Goal: Information Seeking & Learning: Check status

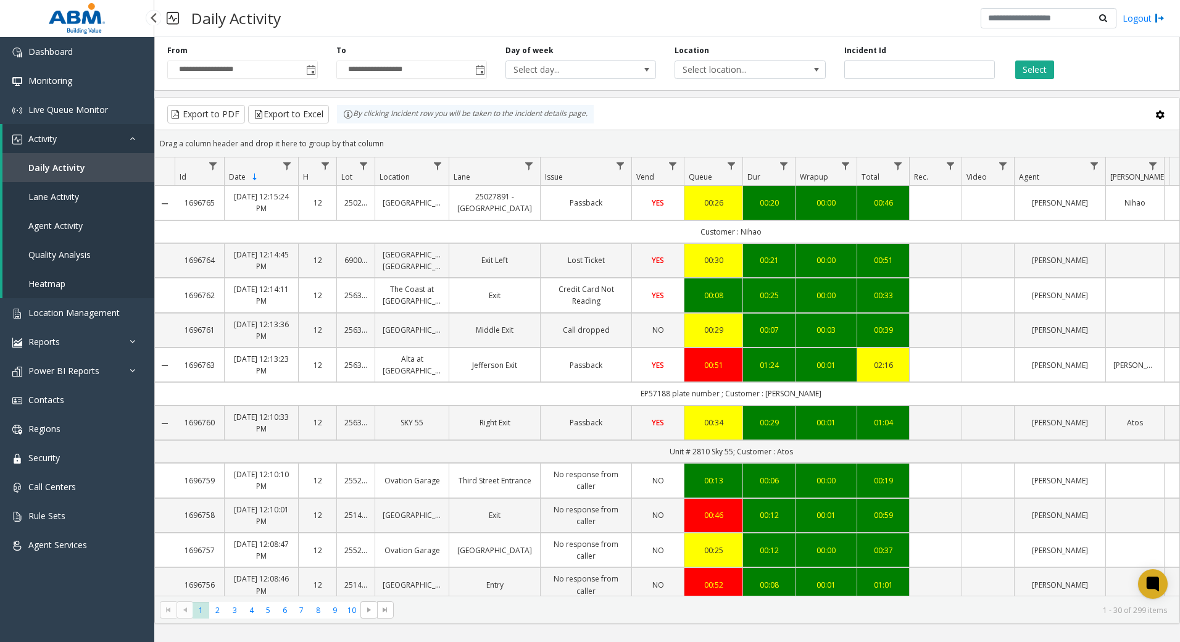
click at [73, 167] on span "Daily Activity" at bounding box center [56, 168] width 57 height 12
click at [57, 163] on span "Daily Activity" at bounding box center [56, 168] width 57 height 12
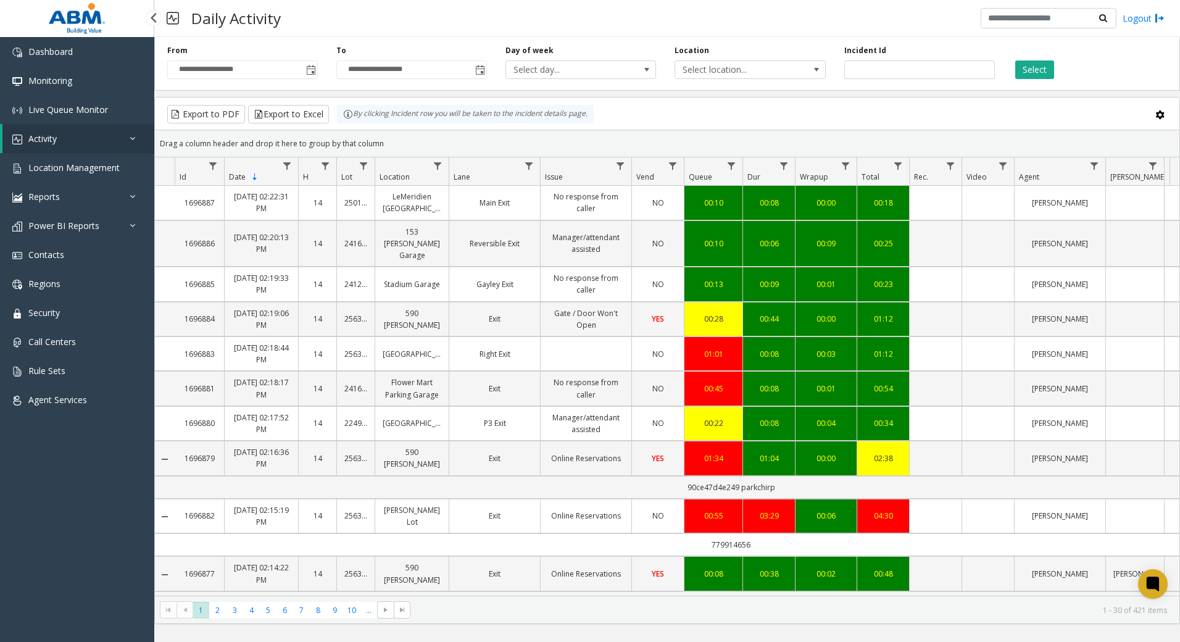
drag, startPoint x: 82, startPoint y: 142, endPoint x: 67, endPoint y: 159, distance: 22.8
click at [82, 142] on link "Activity" at bounding box center [78, 138] width 152 height 29
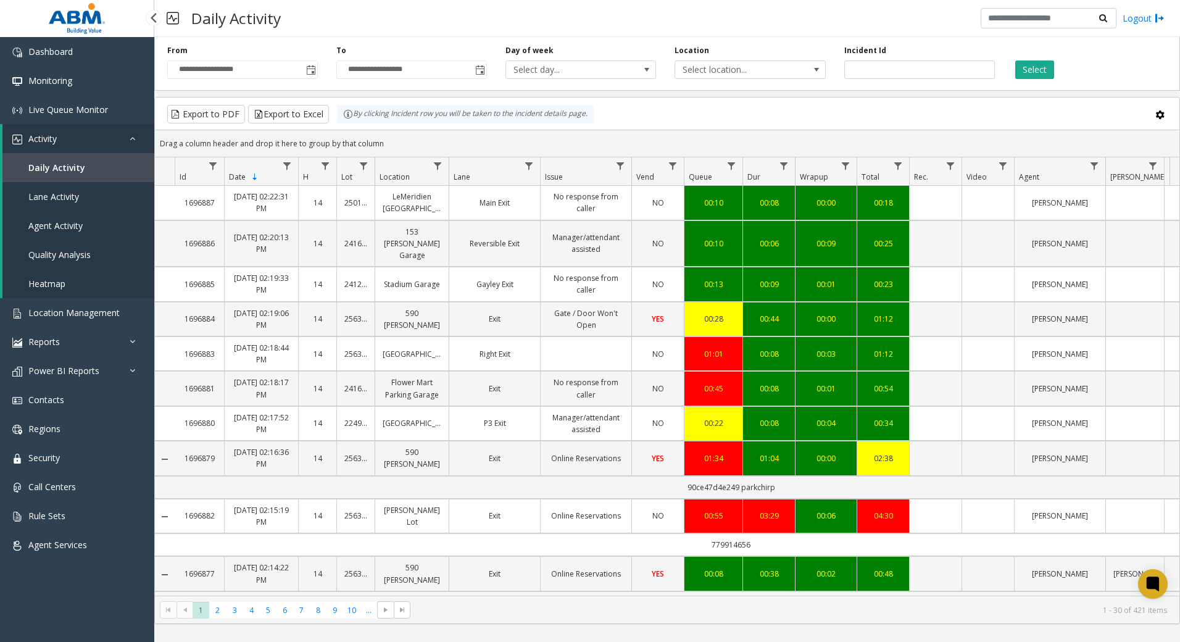
click at [56, 176] on link "Daily Activity" at bounding box center [78, 167] width 152 height 29
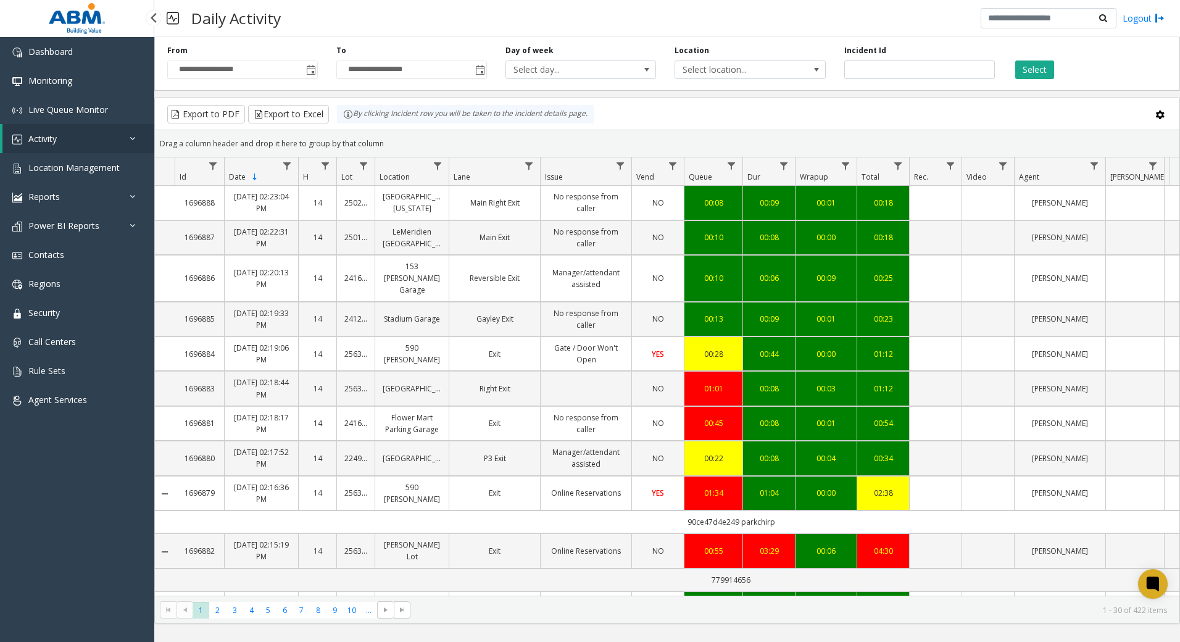
click at [78, 141] on link "Activity" at bounding box center [78, 138] width 152 height 29
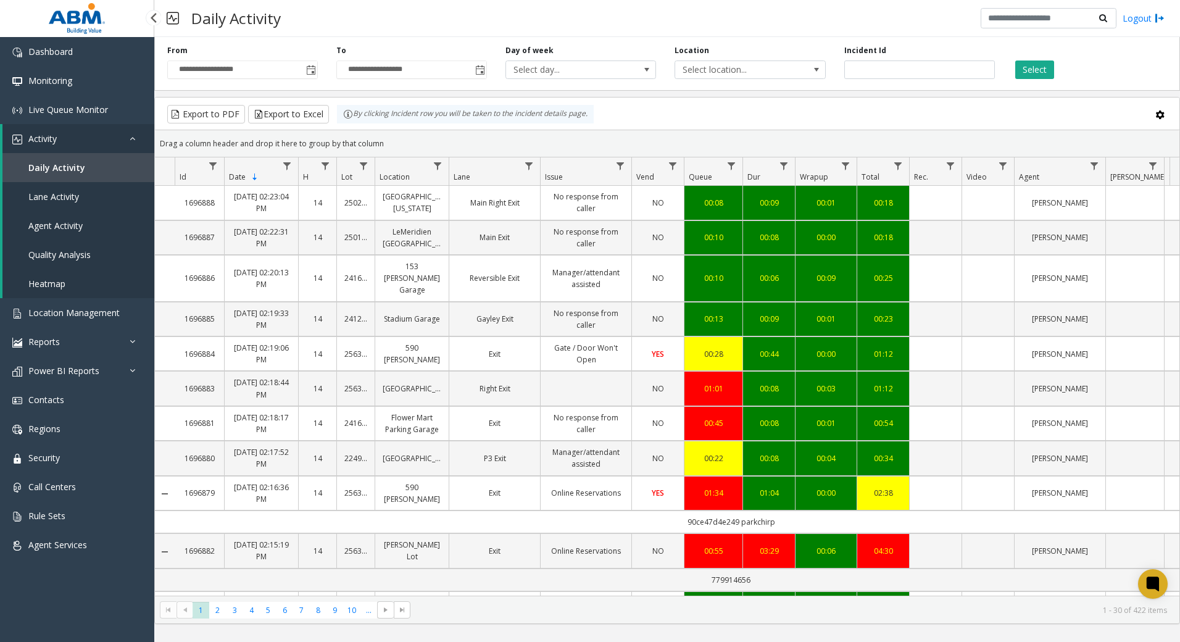
click at [67, 172] on span "Daily Activity" at bounding box center [56, 168] width 57 height 12
click at [59, 196] on span "Lane Activity" at bounding box center [53, 197] width 51 height 12
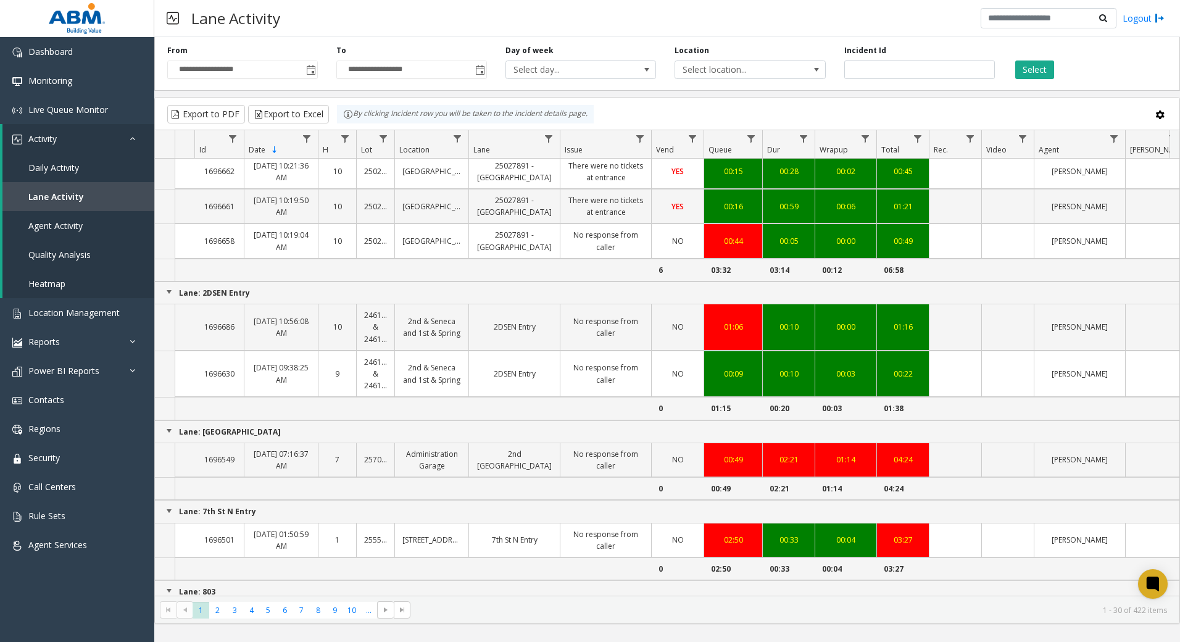
scroll to position [741, 0]
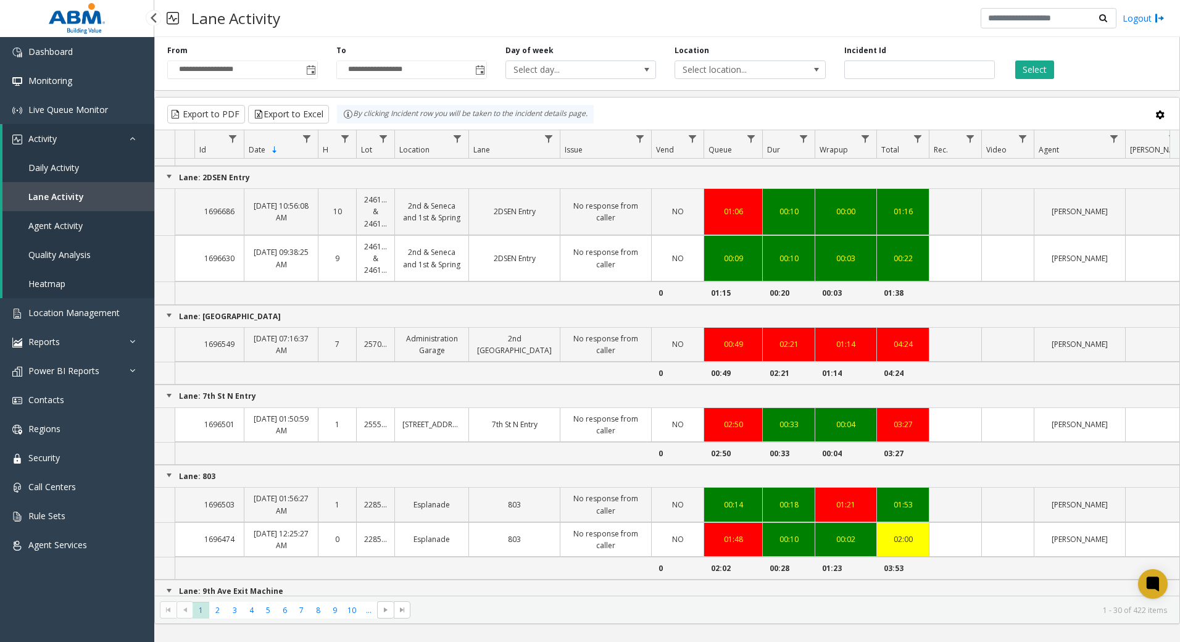
click at [74, 171] on span "Daily Activity" at bounding box center [53, 168] width 51 height 12
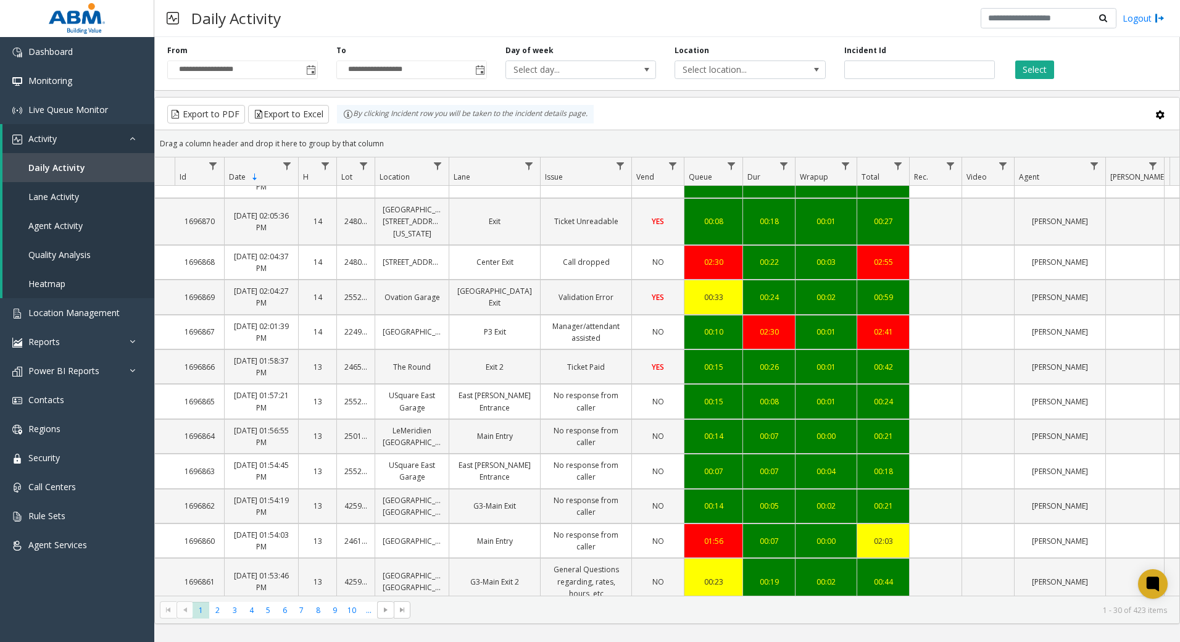
scroll to position [841, 0]
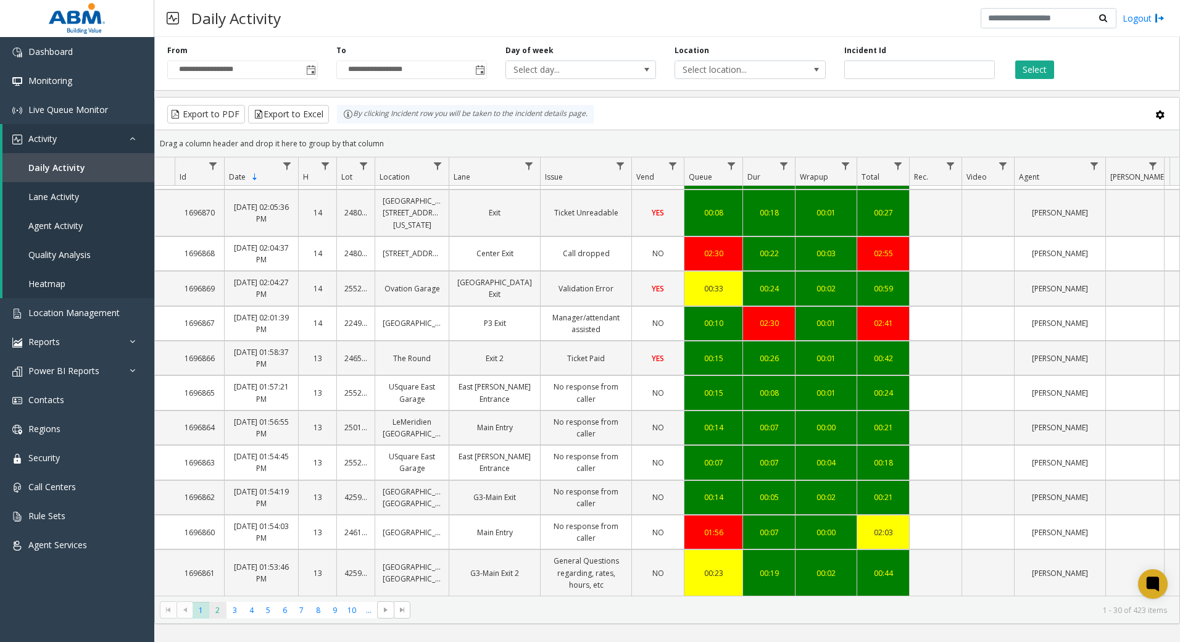
click at [214, 612] on span "2" at bounding box center [217, 610] width 17 height 17
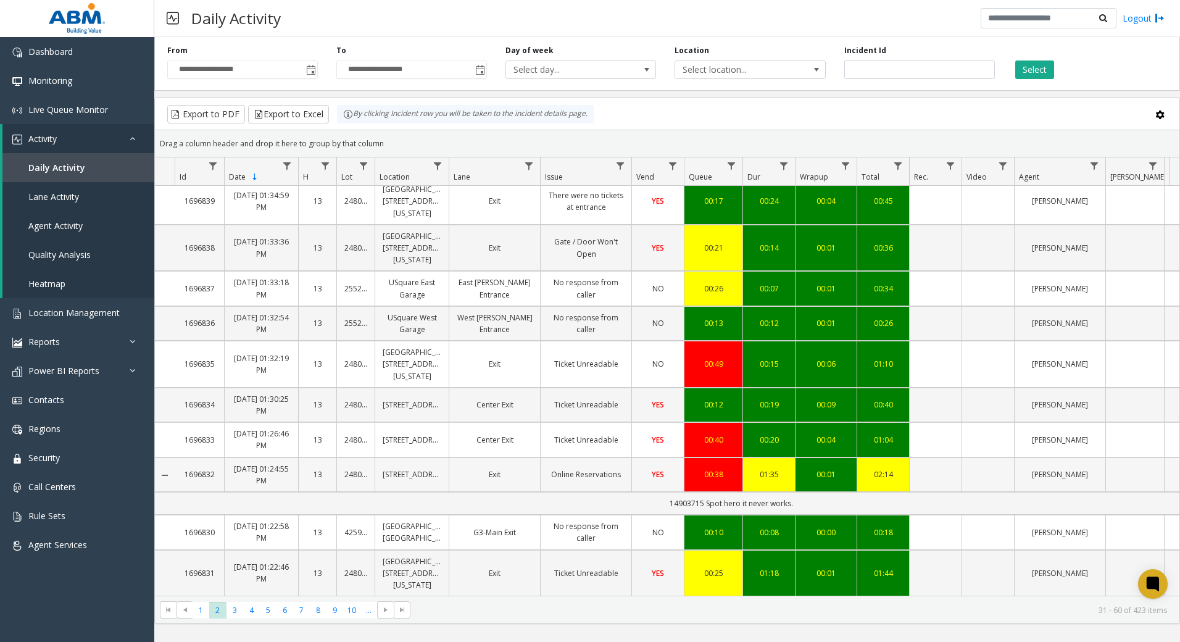
scroll to position [1032, 0]
click at [235, 617] on span "3" at bounding box center [235, 610] width 17 height 17
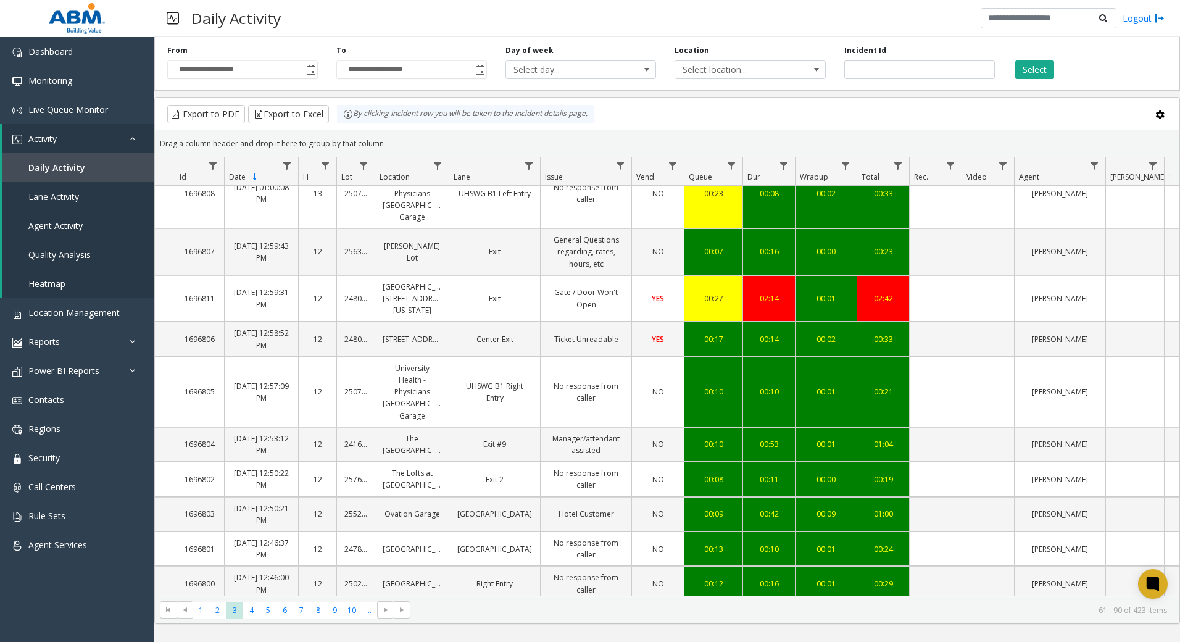
scroll to position [1017, 0]
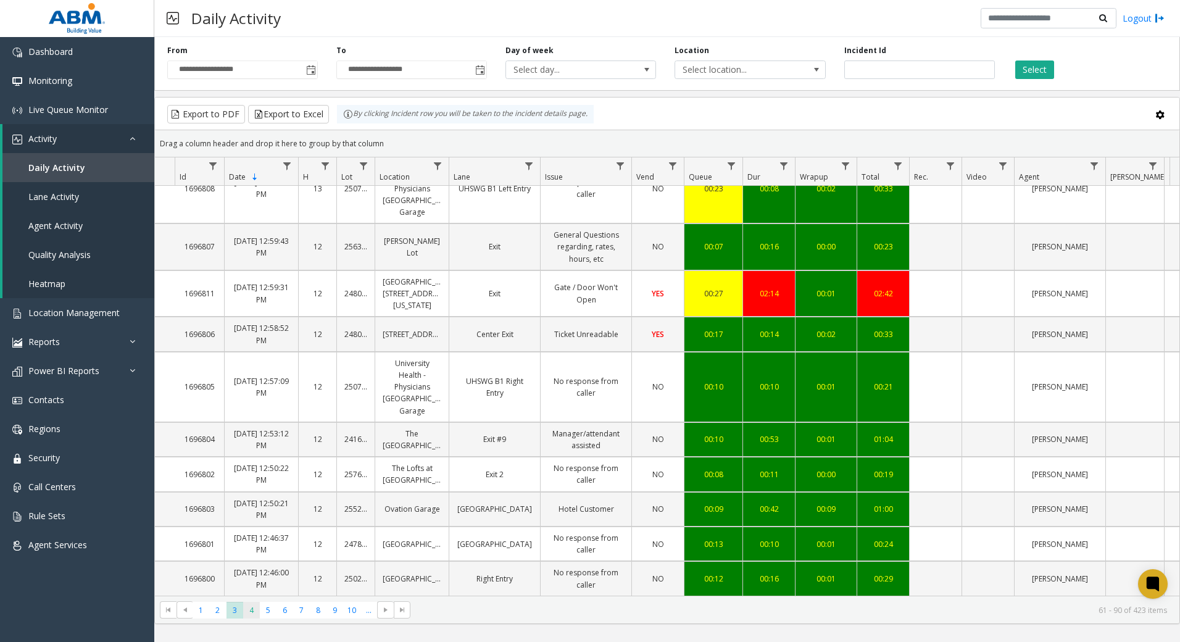
click at [251, 613] on span "4" at bounding box center [251, 610] width 17 height 17
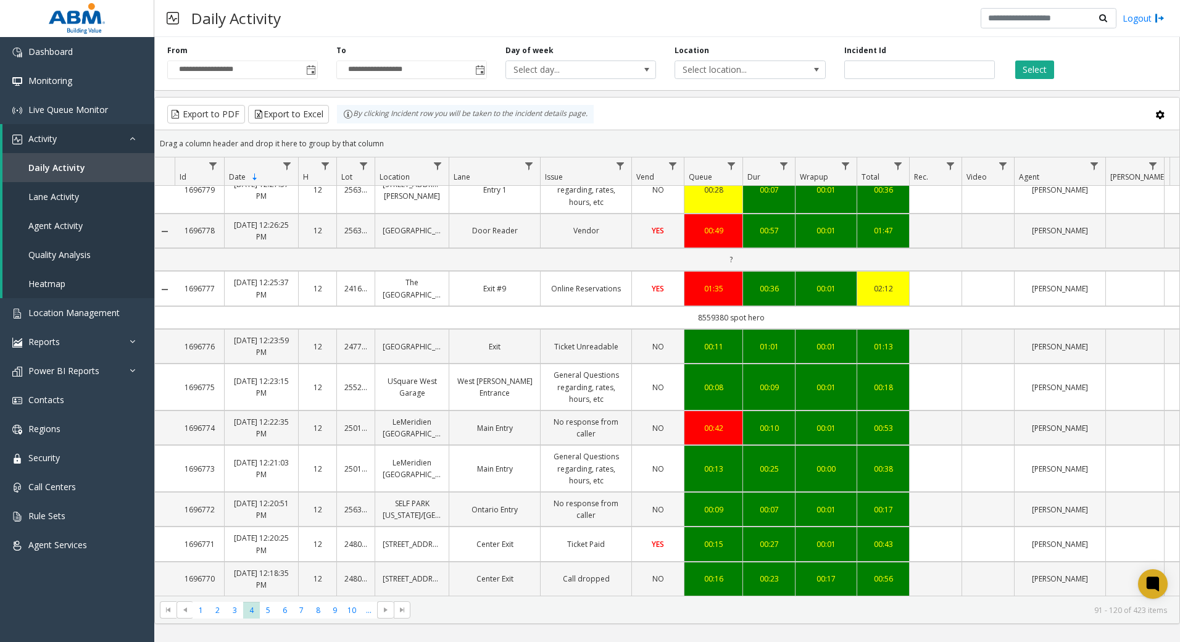
scroll to position [946, 0]
click at [265, 612] on span "5" at bounding box center [268, 610] width 17 height 17
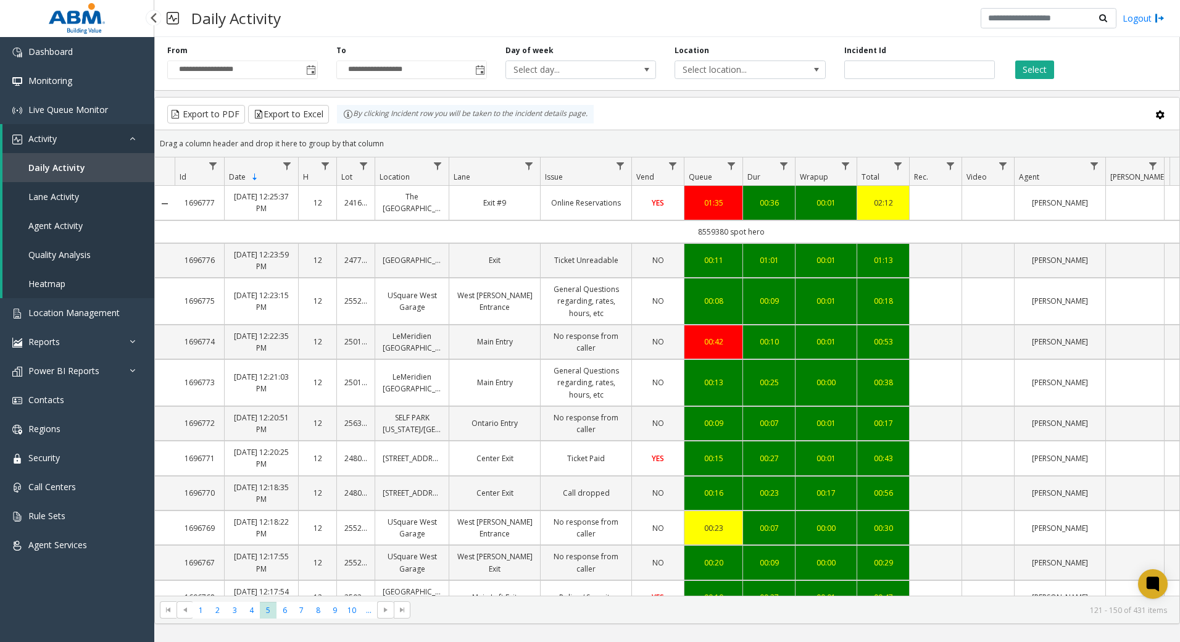
click at [53, 162] on span "Daily Activity" at bounding box center [56, 168] width 57 height 12
click at [54, 164] on span "Daily Activity" at bounding box center [56, 168] width 57 height 12
click at [114, 541] on link "Agent Services" at bounding box center [77, 544] width 154 height 29
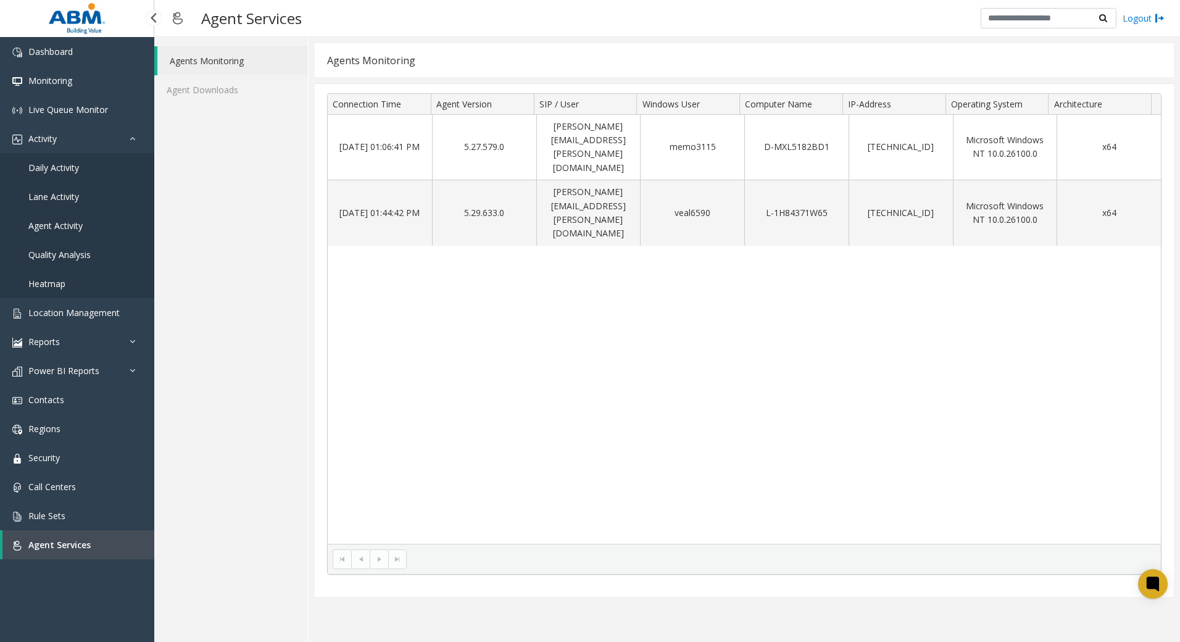
click at [78, 159] on link "Daily Activity" at bounding box center [77, 167] width 154 height 29
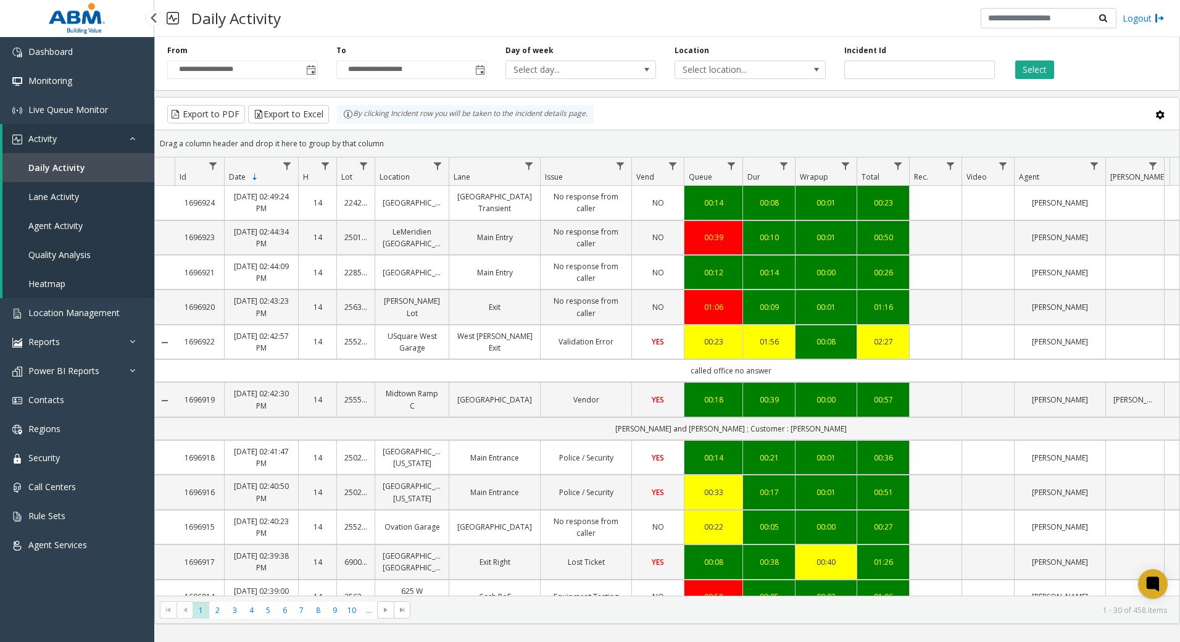
click at [76, 168] on span "Daily Activity" at bounding box center [56, 168] width 57 height 12
click at [88, 170] on link "Daily Activity" at bounding box center [78, 167] width 152 height 29
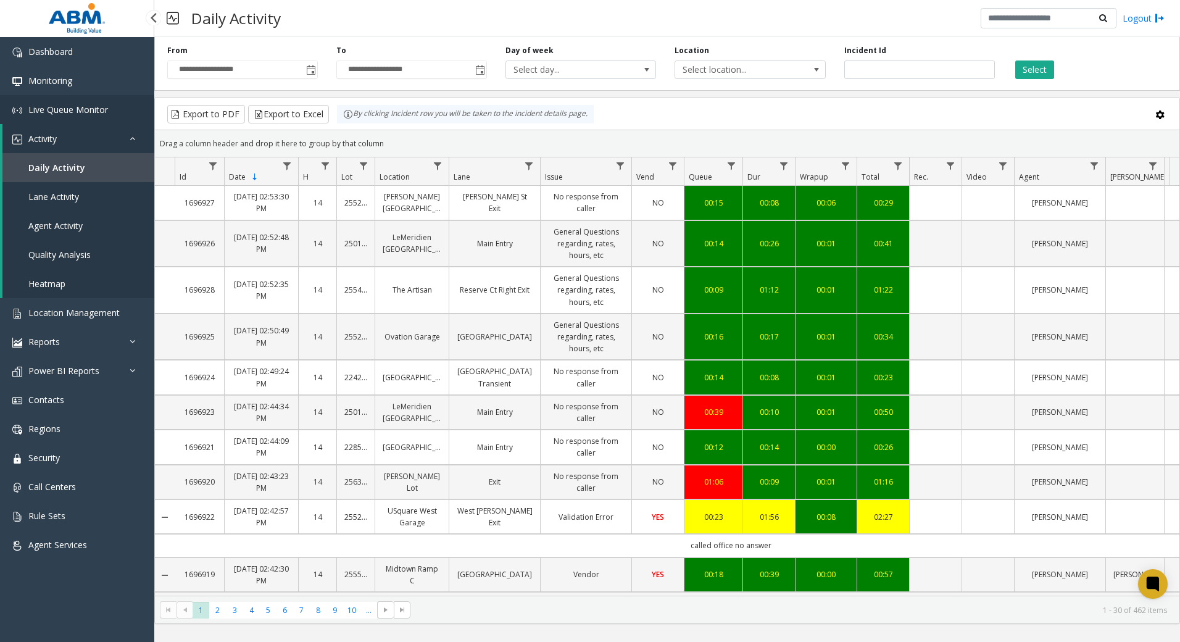
click at [51, 112] on span "Live Queue Monitor" at bounding box center [68, 110] width 80 height 12
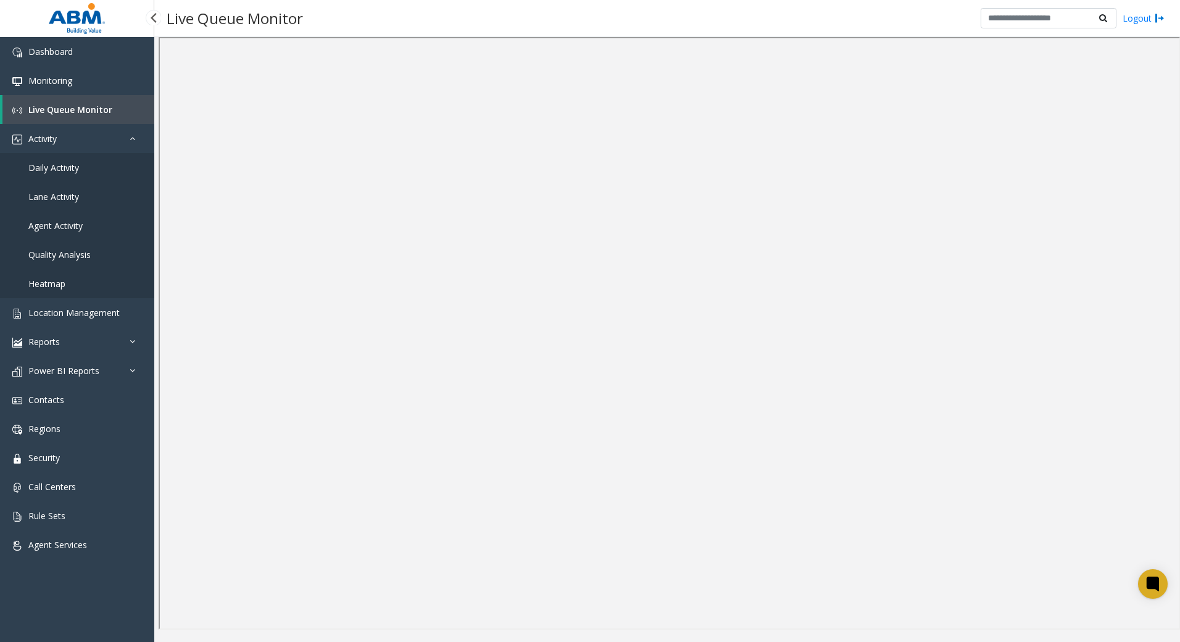
click at [79, 110] on span "Live Queue Monitor" at bounding box center [70, 110] width 84 height 12
click at [71, 312] on span "Location Management" at bounding box center [73, 313] width 91 height 12
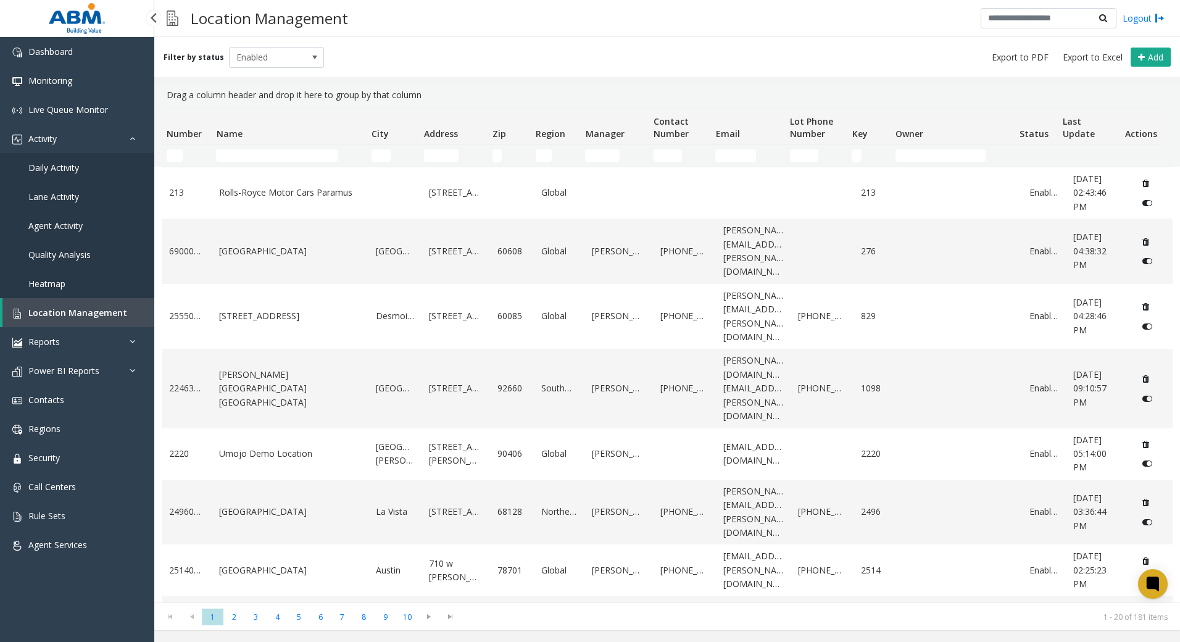
click at [62, 168] on span "Daily Activity" at bounding box center [53, 168] width 51 height 12
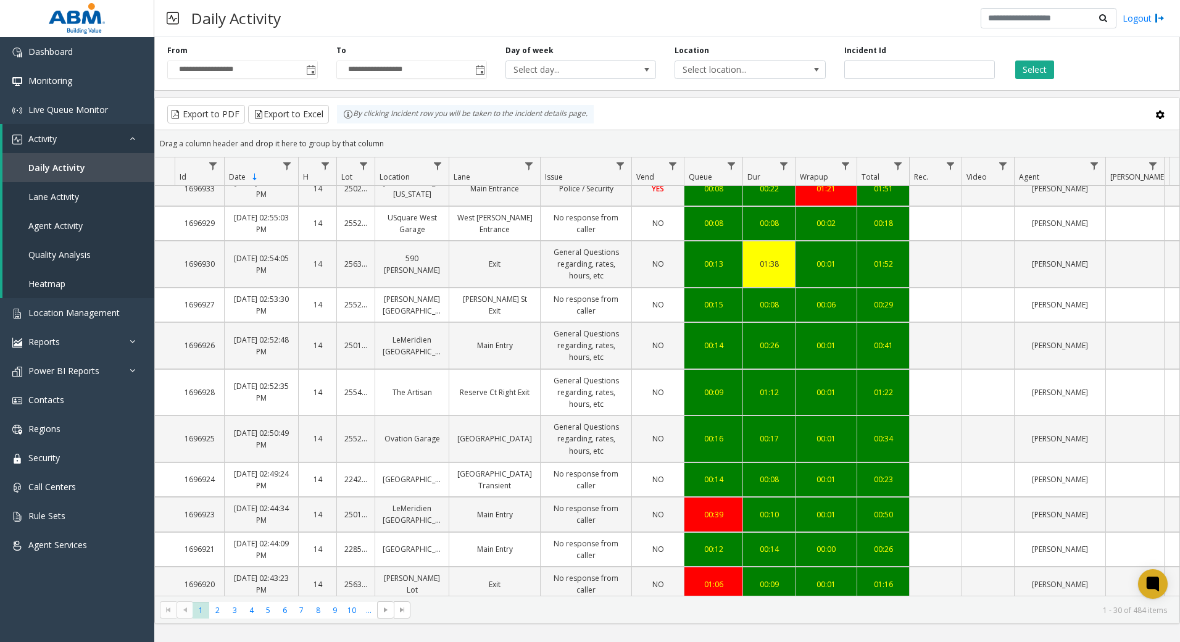
scroll to position [841, 0]
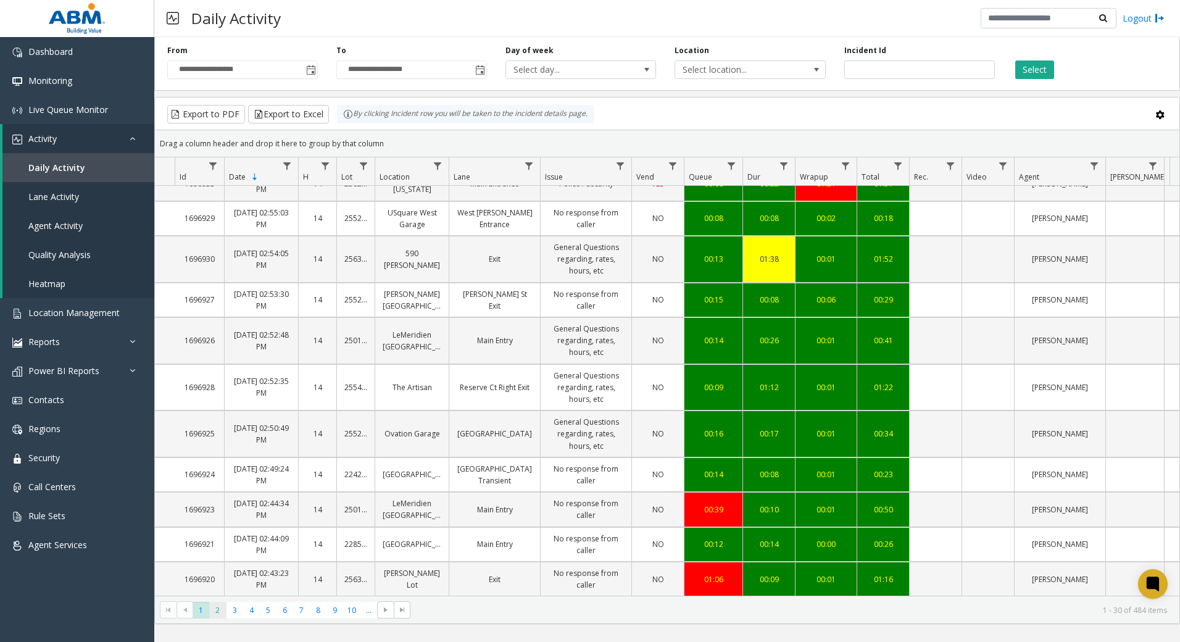
click at [218, 612] on span "2" at bounding box center [217, 610] width 17 height 17
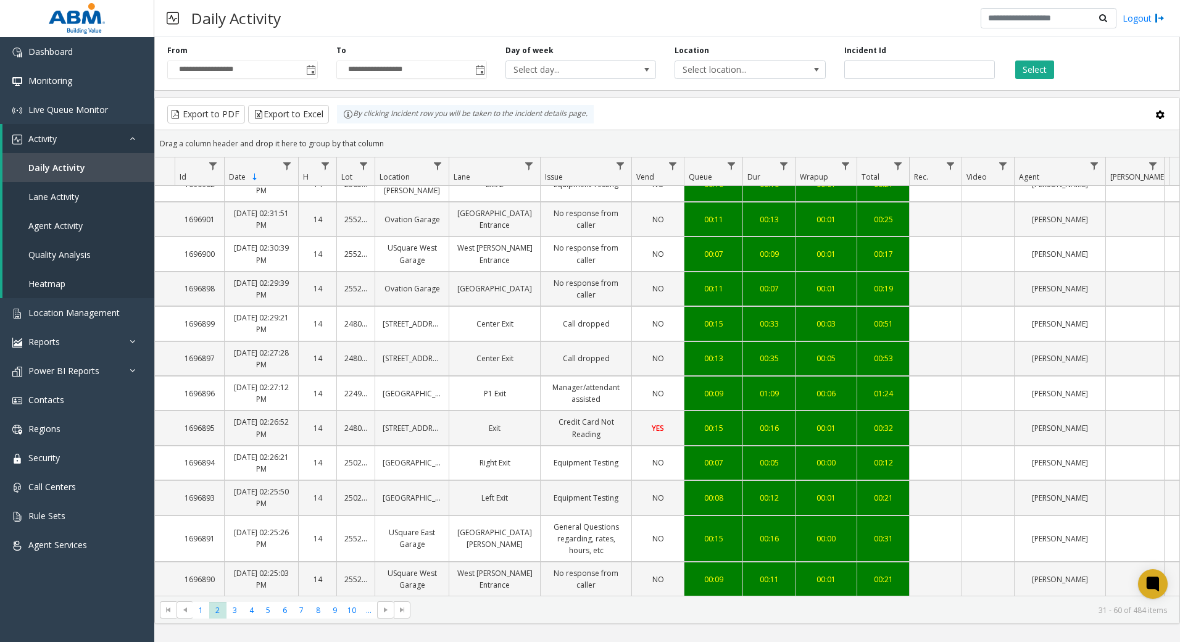
scroll to position [771, 0]
click at [236, 612] on span "3" at bounding box center [235, 610] width 17 height 17
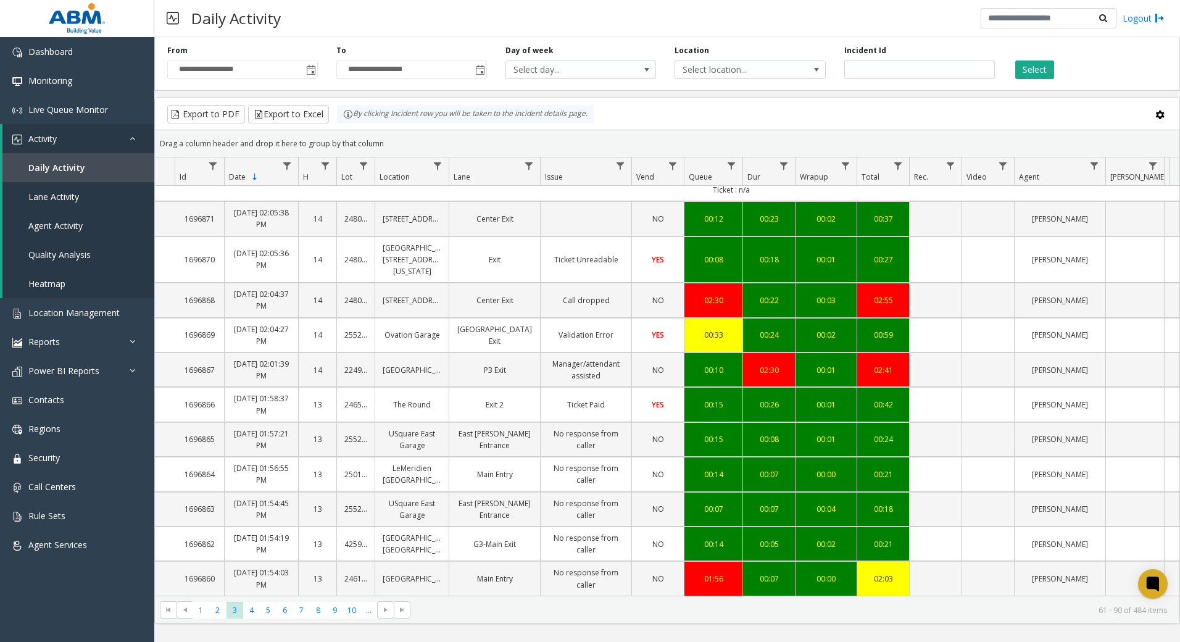
scroll to position [830, 0]
click at [250, 603] on span "4" at bounding box center [251, 610] width 17 height 17
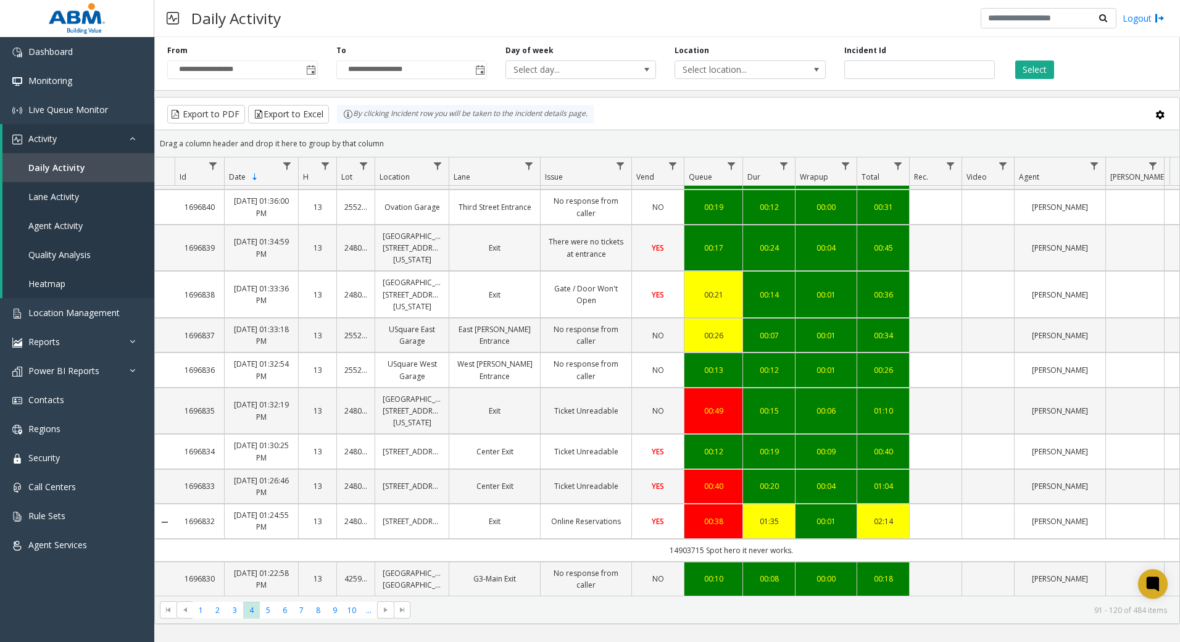
scroll to position [1020, 0]
click at [270, 616] on span "5" at bounding box center [268, 610] width 17 height 17
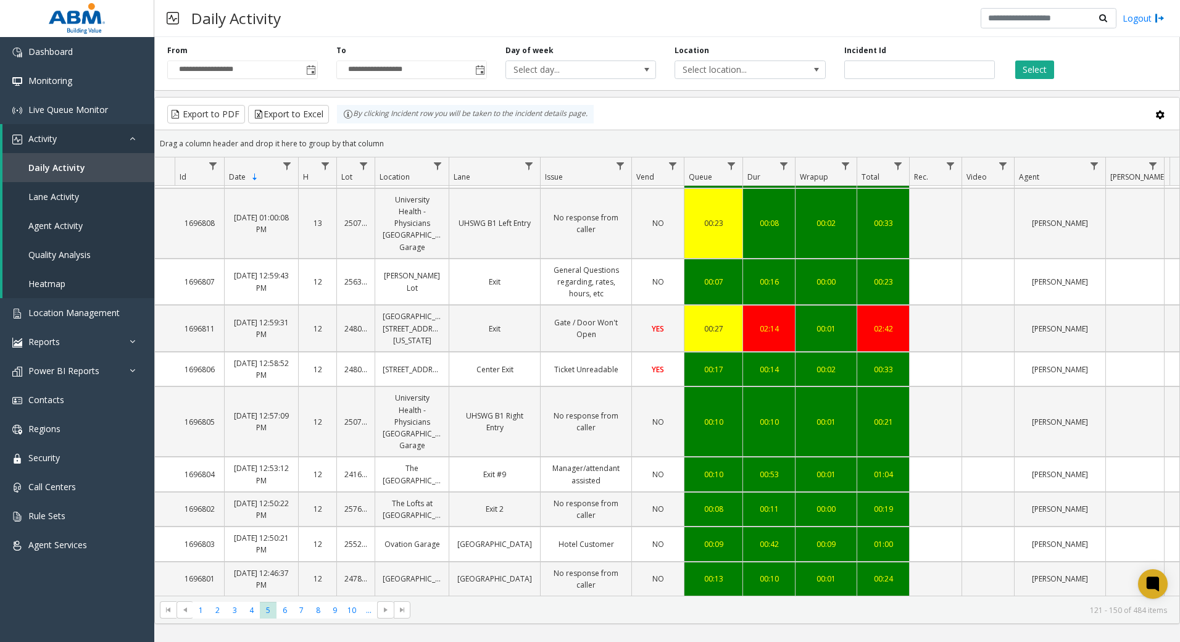
scroll to position [1041, 0]
click at [288, 613] on span "6" at bounding box center [285, 610] width 17 height 17
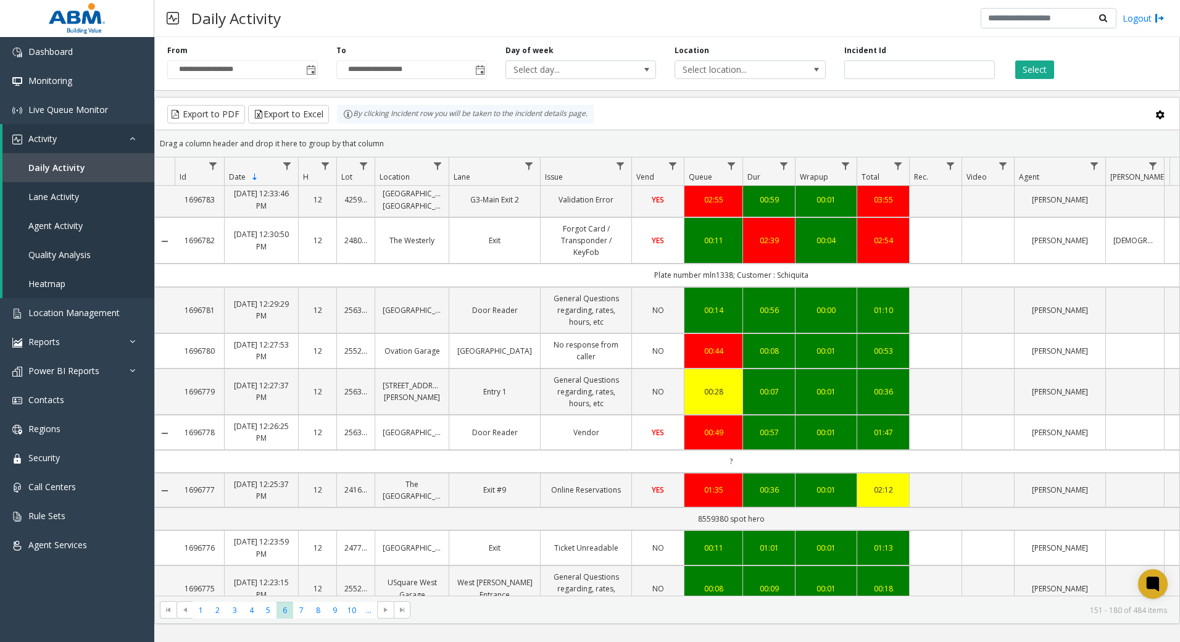
scroll to position [946, 0]
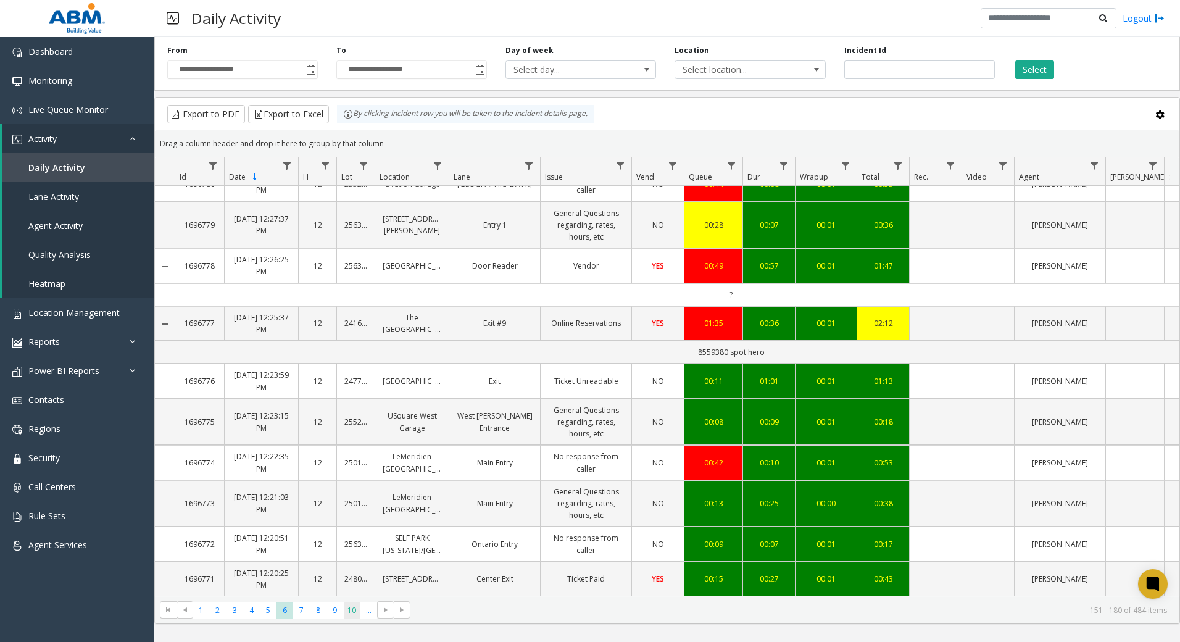
click at [354, 615] on span "10" at bounding box center [352, 610] width 17 height 17
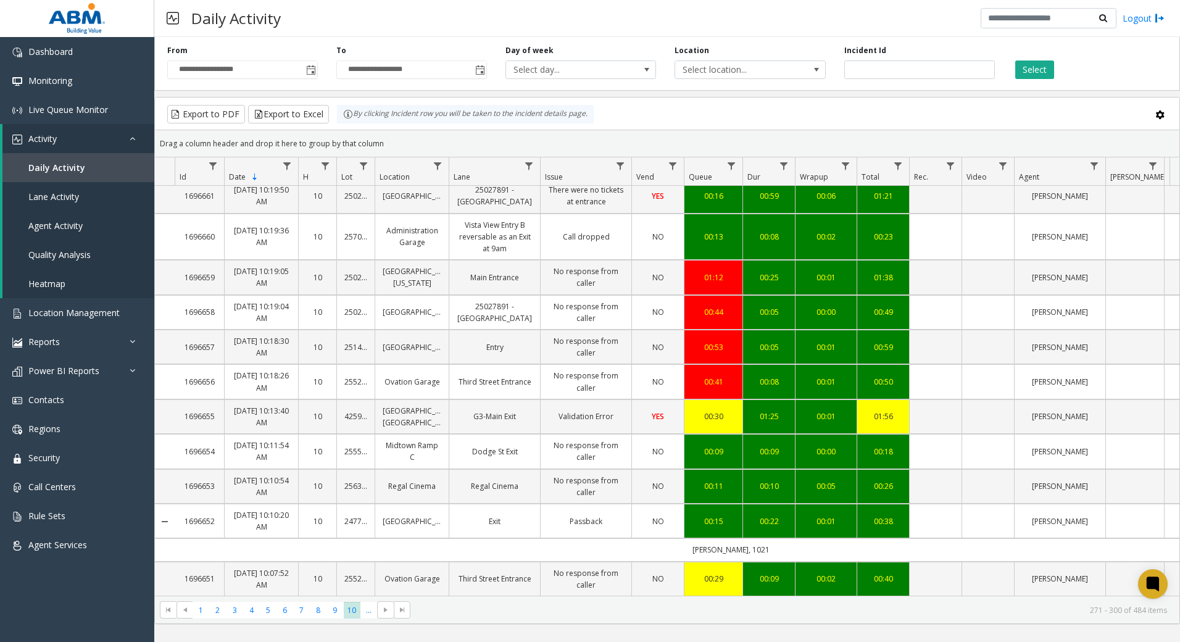
scroll to position [853, 0]
click at [44, 171] on span "Daily Activity" at bounding box center [56, 168] width 57 height 12
click at [312, 72] on span "Toggle popup" at bounding box center [311, 70] width 10 height 10
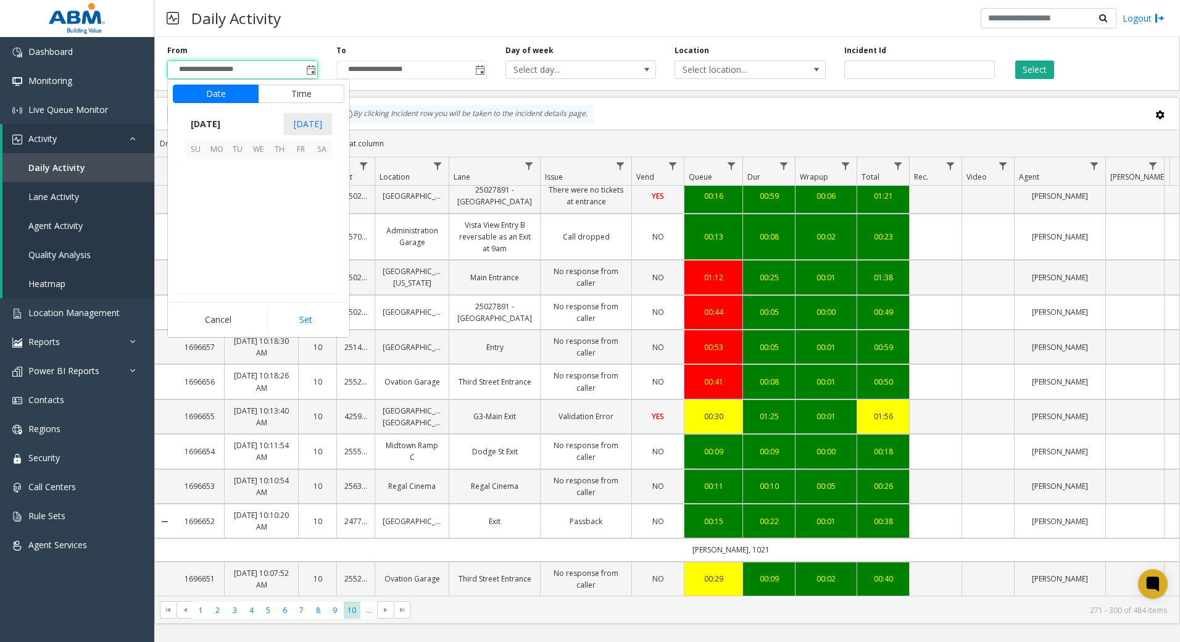
scroll to position [221718, 0]
click at [282, 166] on span "2" at bounding box center [279, 169] width 21 height 21
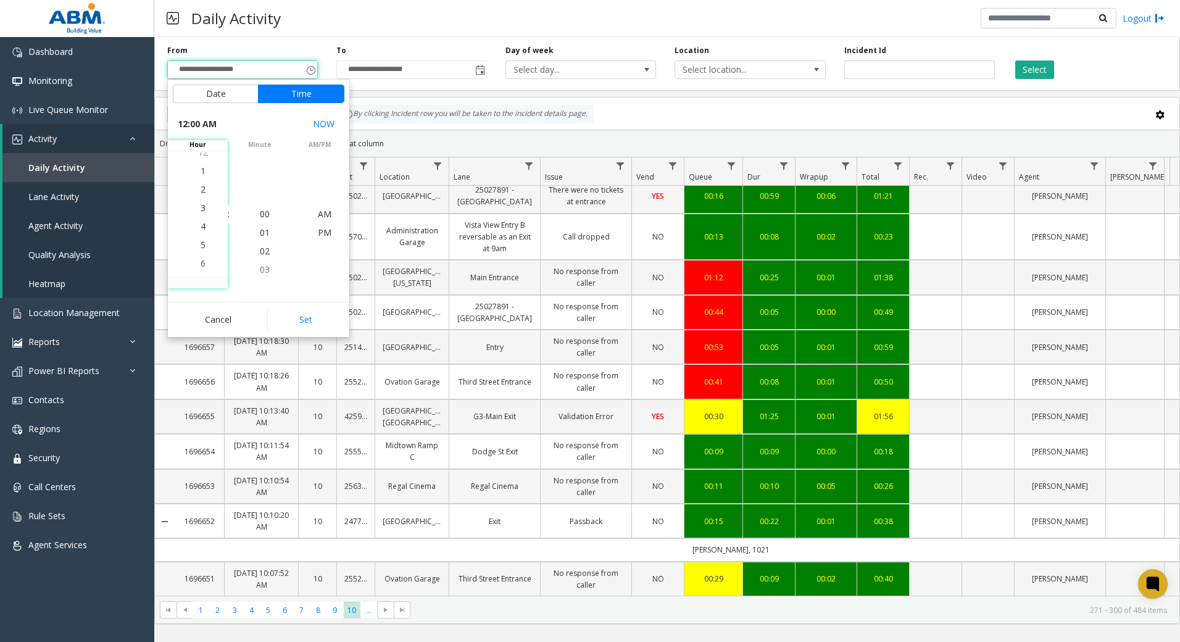
scroll to position [74, 0]
click at [203, 220] on li "4" at bounding box center [203, 214] width 43 height 19
click at [318, 227] on span "PM" at bounding box center [325, 233] width 14 height 12
click at [319, 315] on button "Set" at bounding box center [306, 319] width 78 height 27
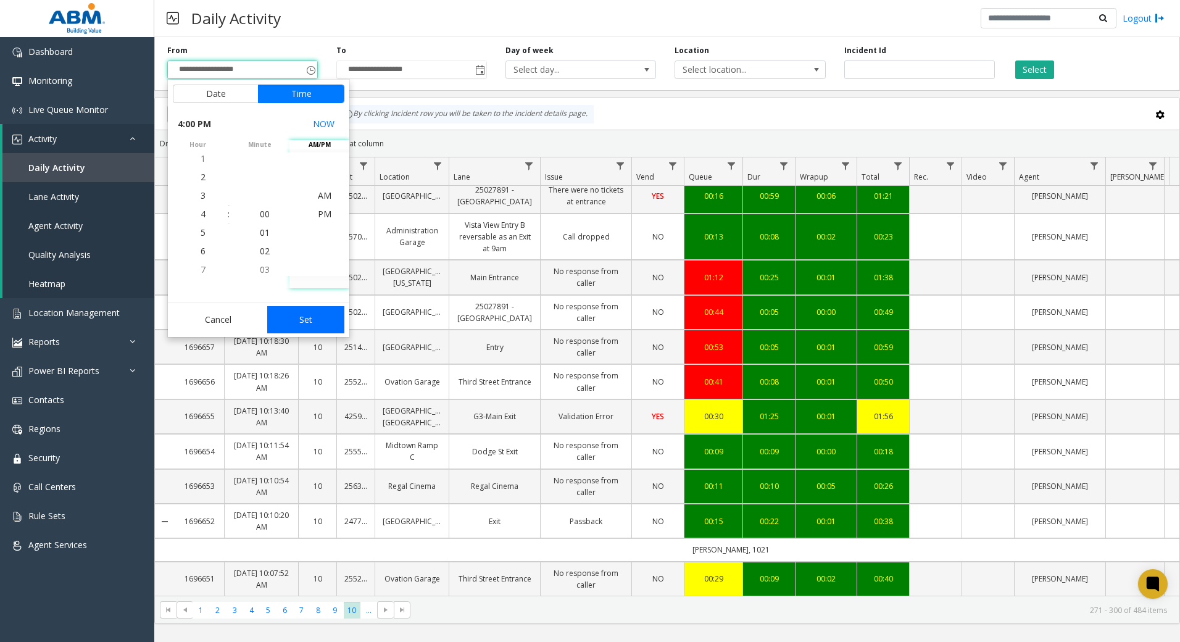
type input "**********"
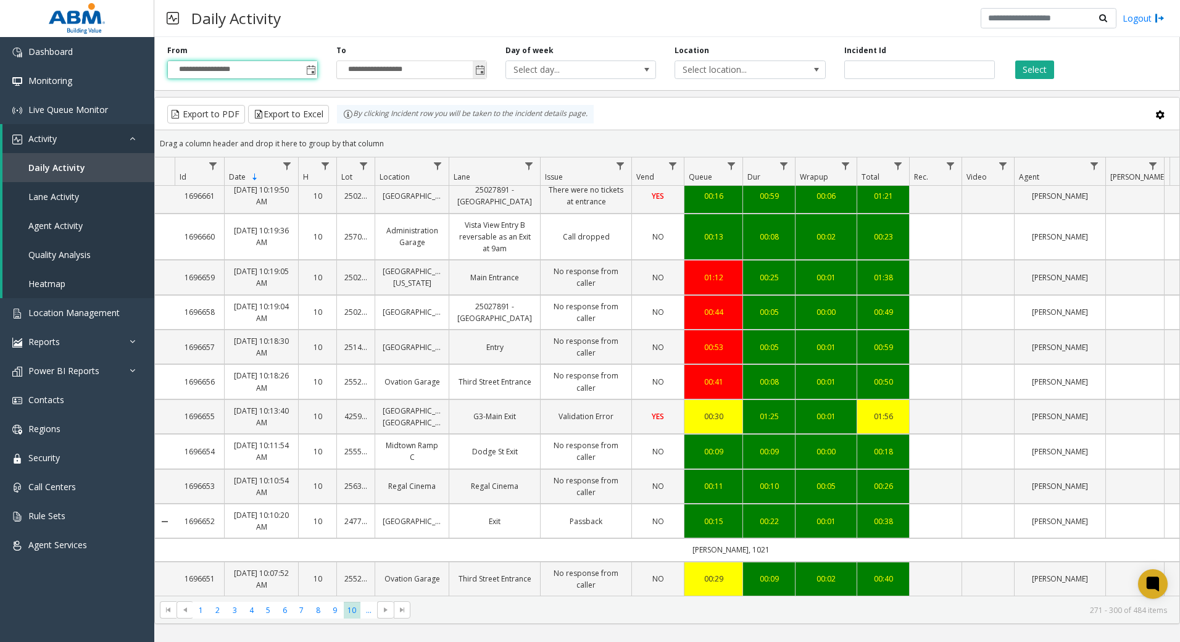
click at [483, 72] on span "Toggle popup" at bounding box center [480, 70] width 10 height 10
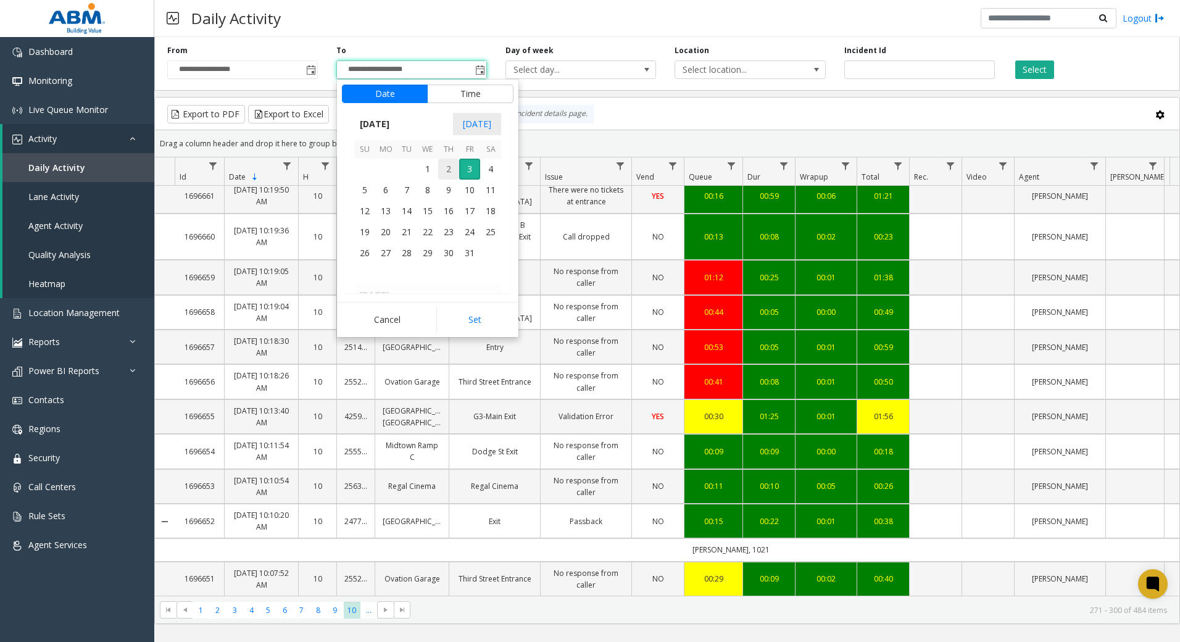
click at [456, 172] on span "2" at bounding box center [448, 169] width 21 height 21
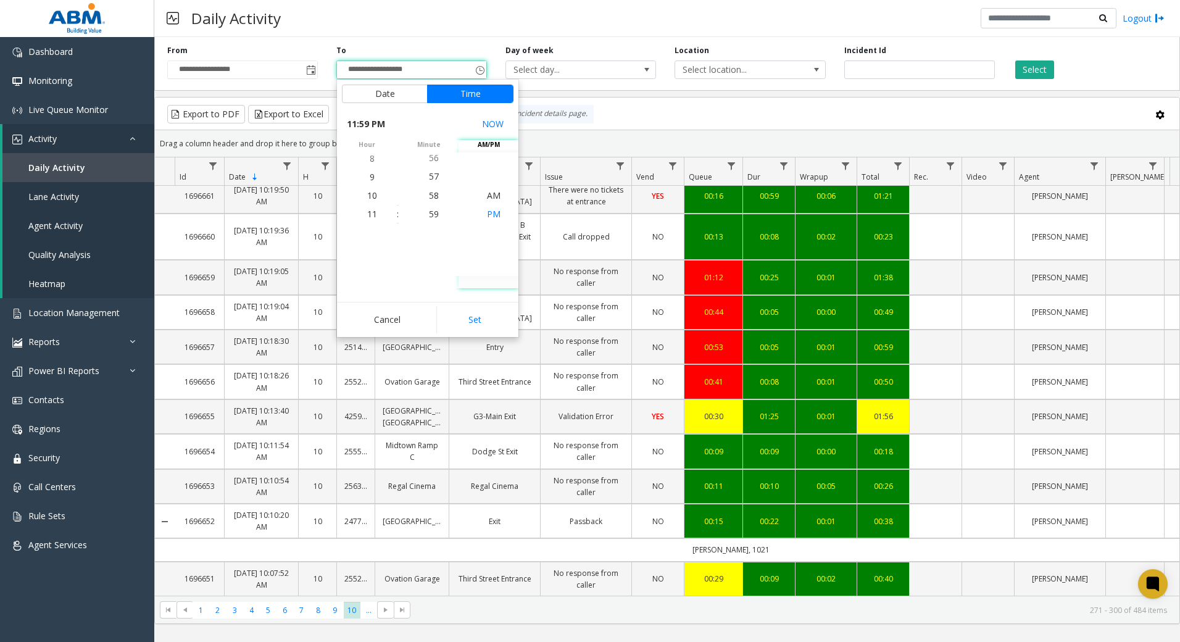
click at [503, 213] on li "PM" at bounding box center [493, 214] width 43 height 19
click at [500, 213] on li "PM" at bounding box center [493, 214] width 43 height 19
click at [493, 214] on span "PM" at bounding box center [494, 214] width 14 height 12
click at [481, 325] on button "Set" at bounding box center [475, 319] width 78 height 27
type input "**********"
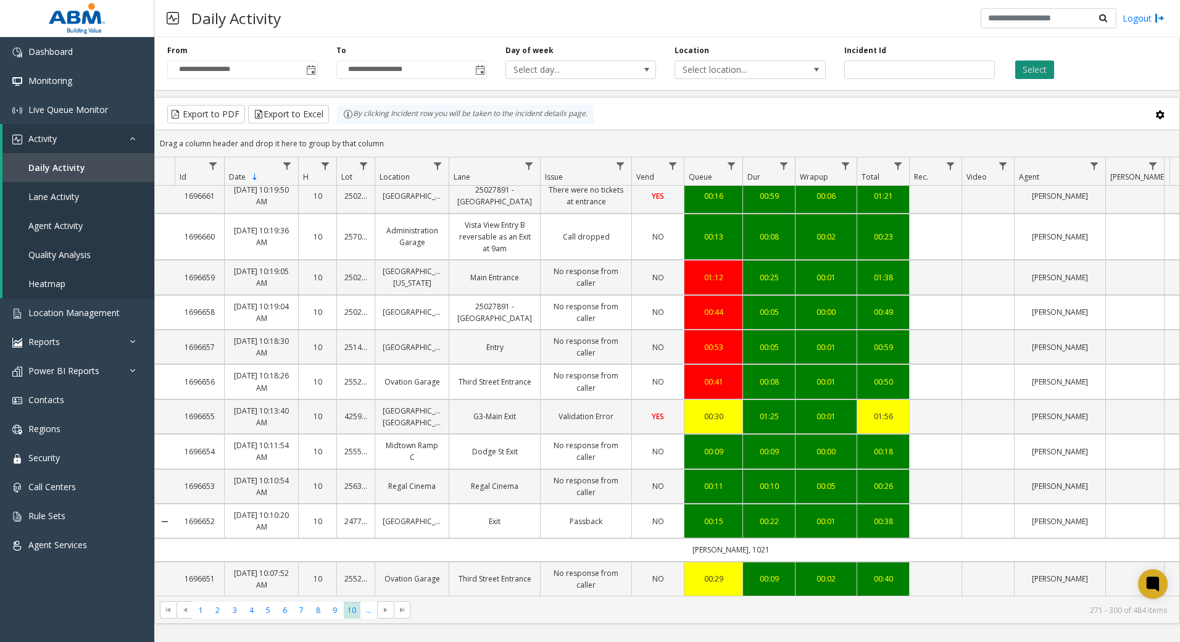
click at [1041, 65] on button "Select" at bounding box center [1035, 70] width 39 height 19
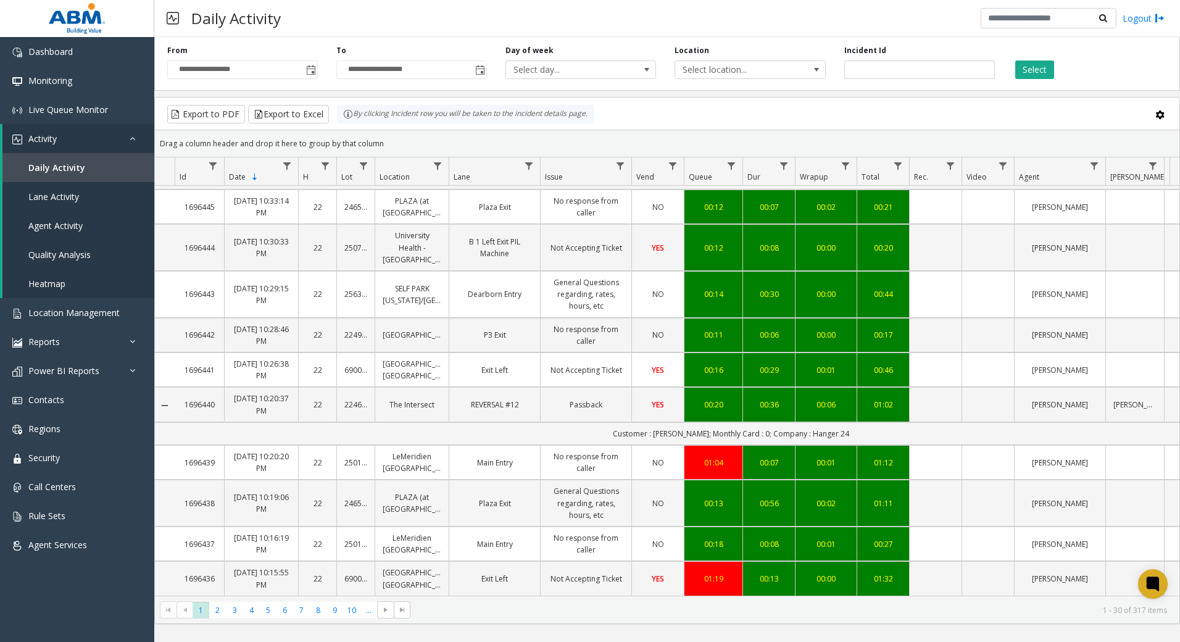
scroll to position [970, 0]
click at [216, 614] on span "2" at bounding box center [217, 610] width 17 height 17
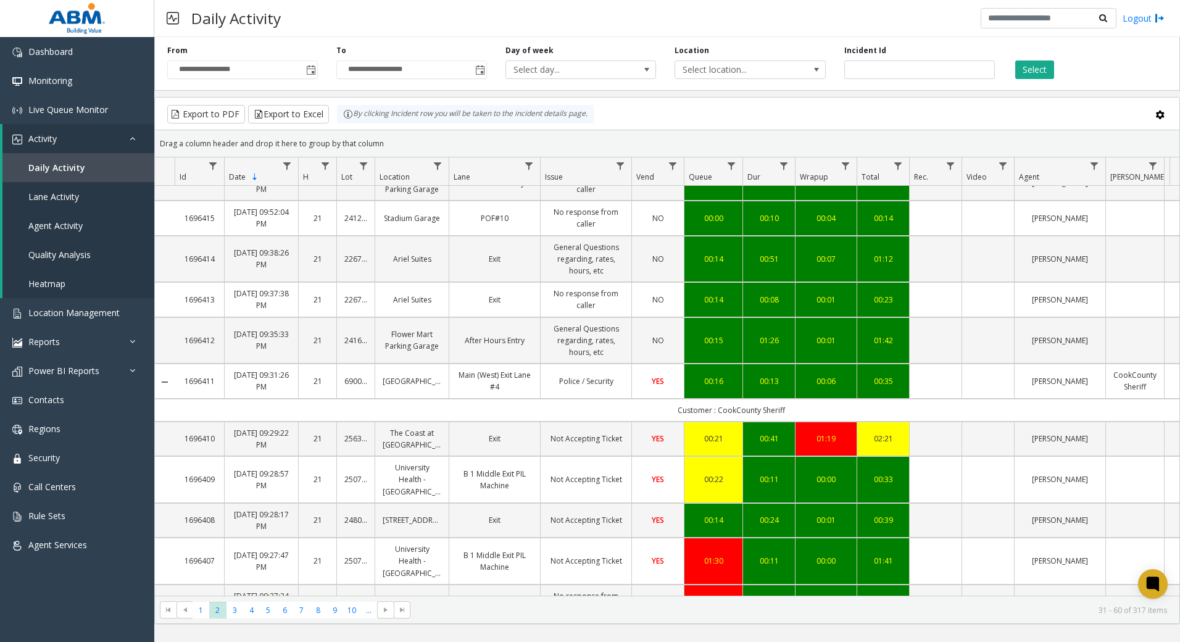
scroll to position [795, 0]
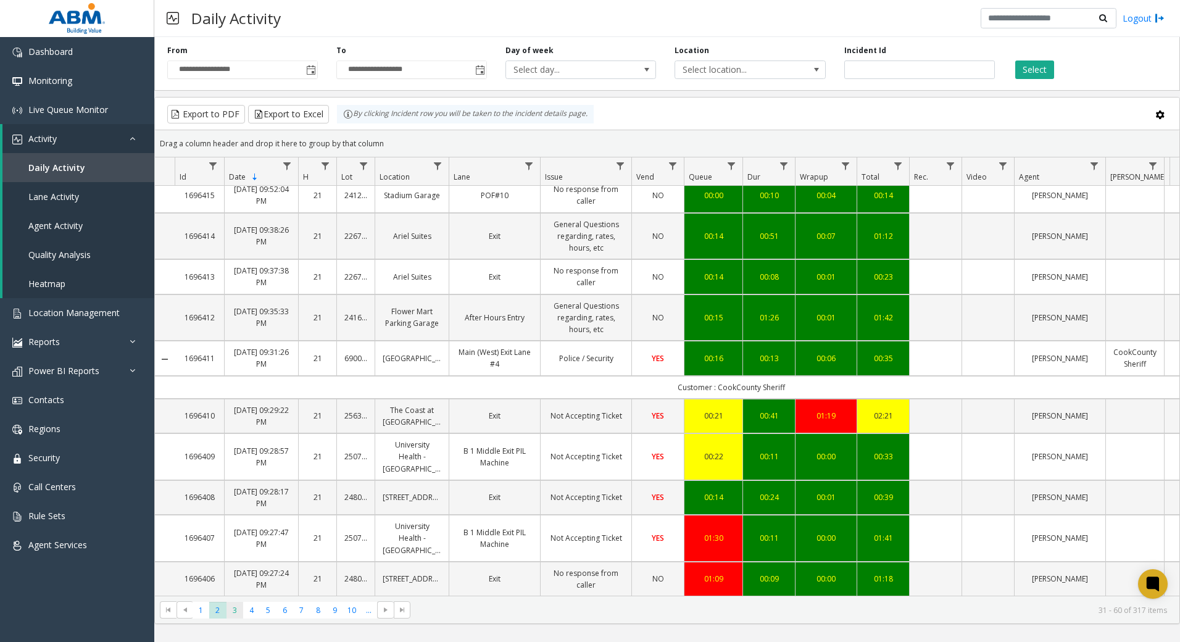
click at [232, 609] on span "3" at bounding box center [235, 610] width 17 height 17
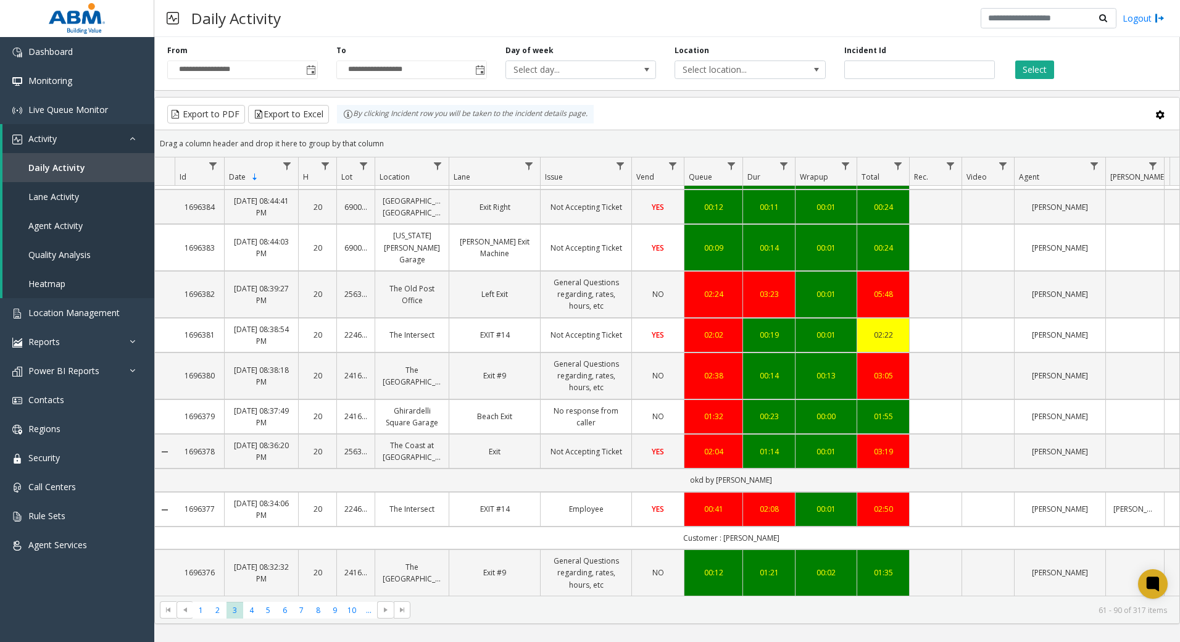
scroll to position [935, 0]
click at [252, 616] on span "4" at bounding box center [251, 610] width 17 height 17
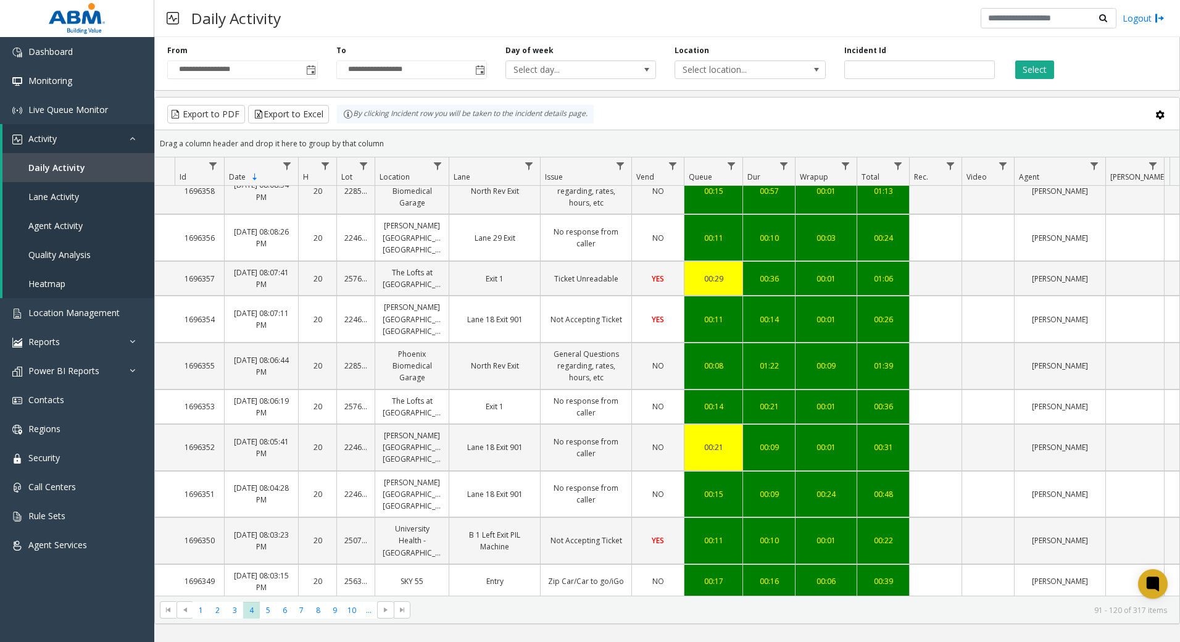
scroll to position [797, 0]
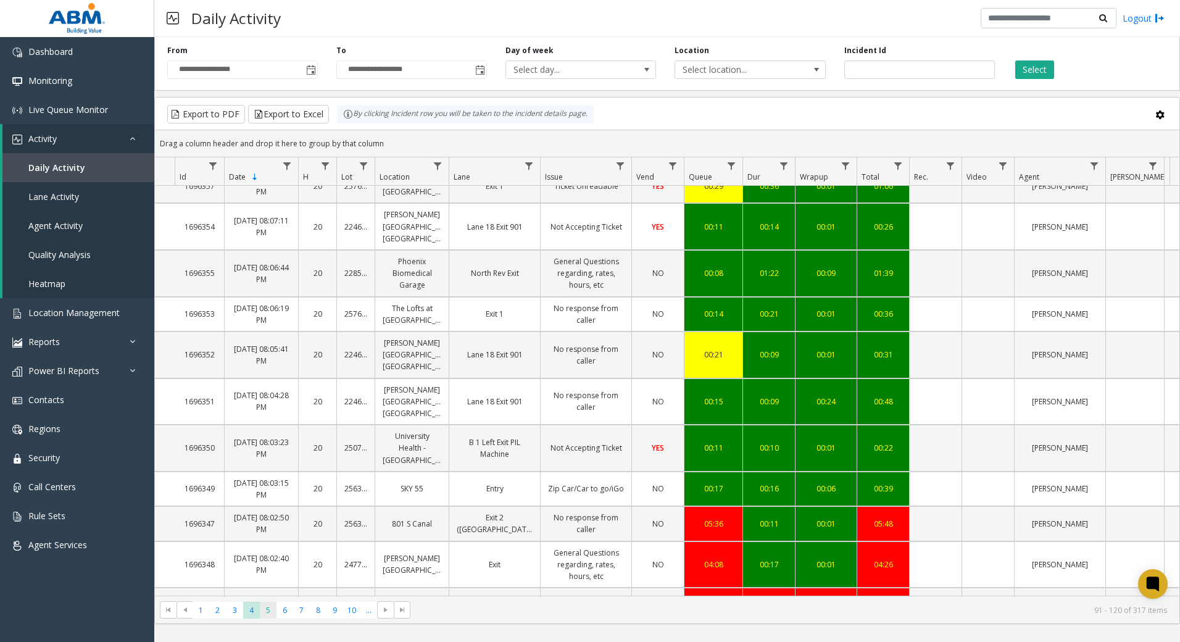
click at [266, 611] on span "5" at bounding box center [268, 610] width 17 height 17
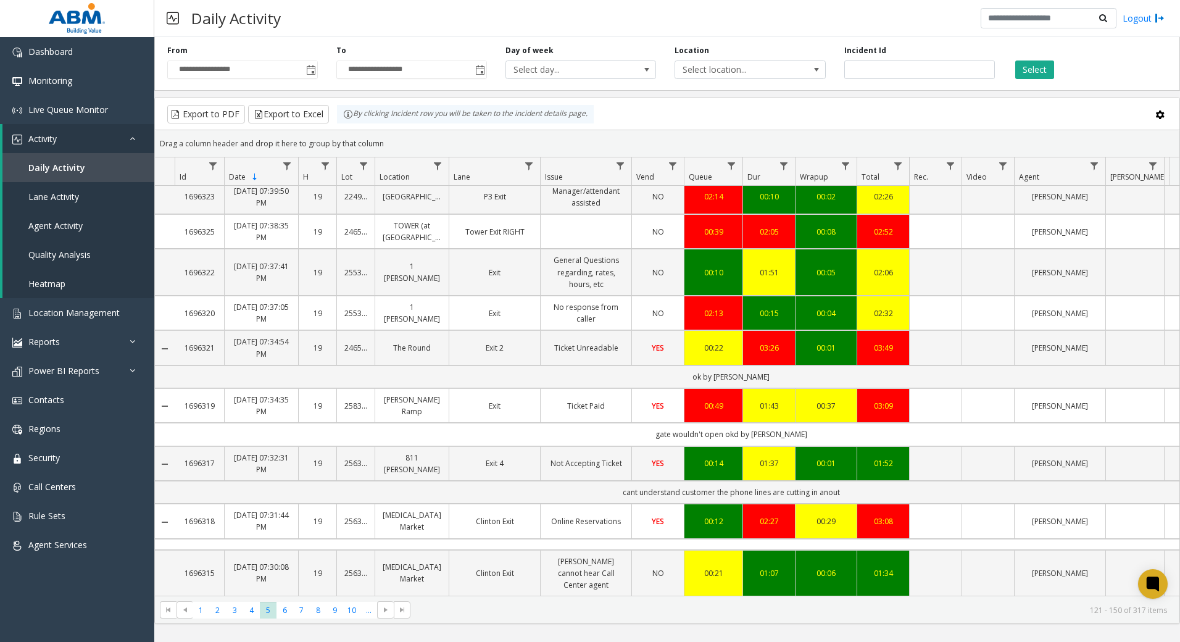
scroll to position [900, 0]
click at [291, 614] on span "6" at bounding box center [285, 610] width 17 height 17
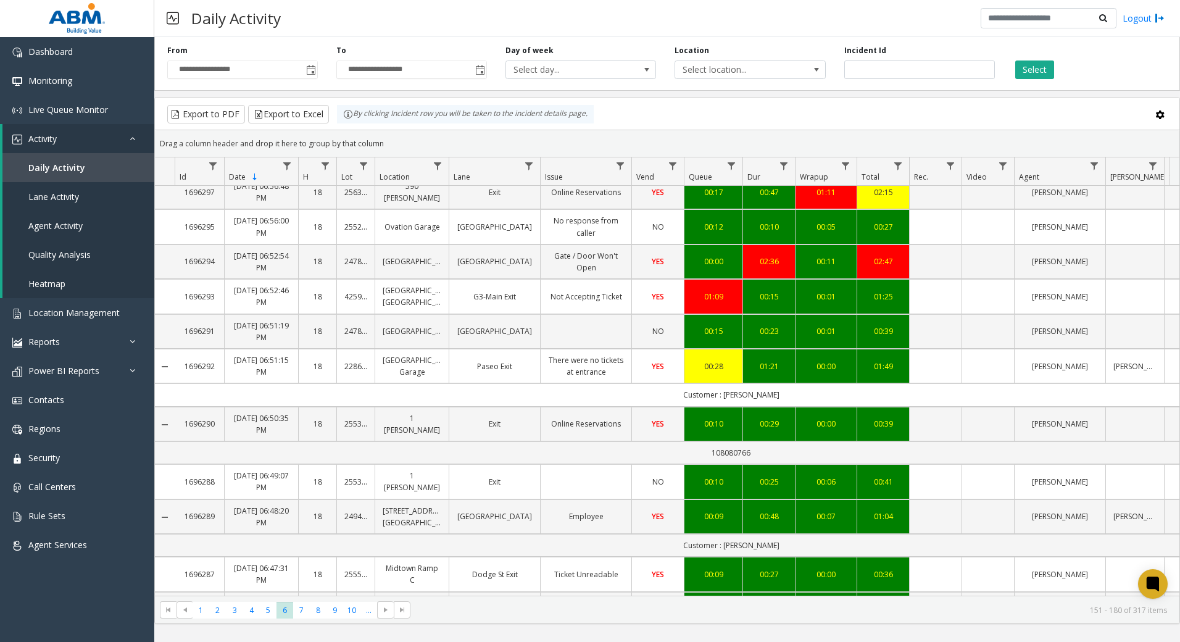
scroll to position [842, 0]
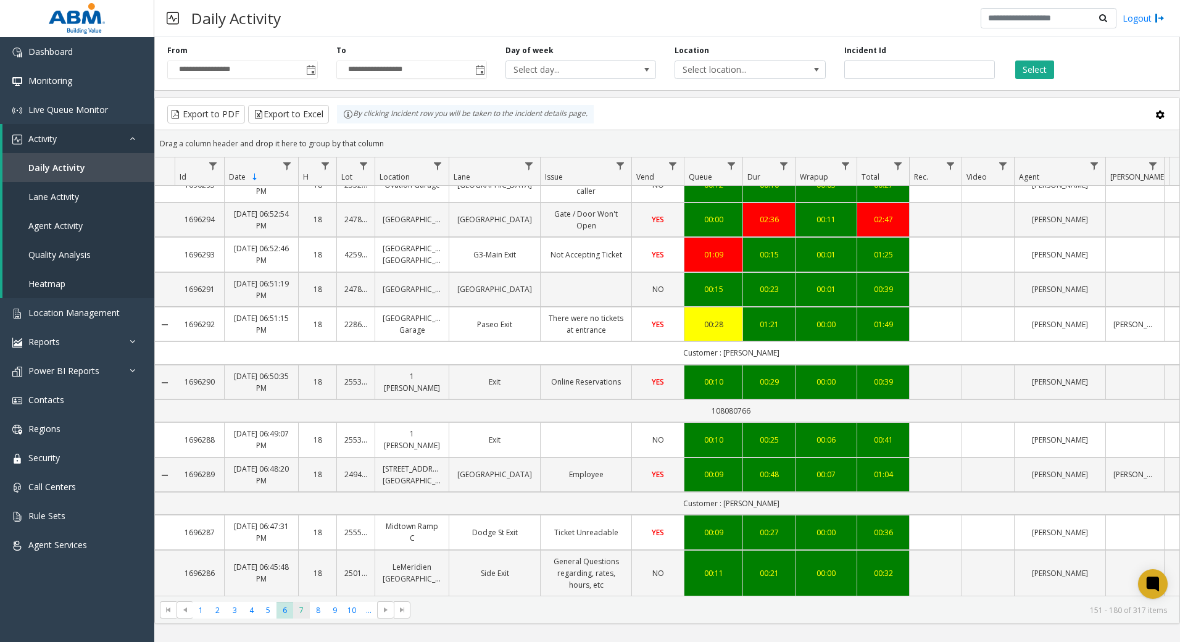
click at [303, 610] on span "7" at bounding box center [301, 610] width 17 height 17
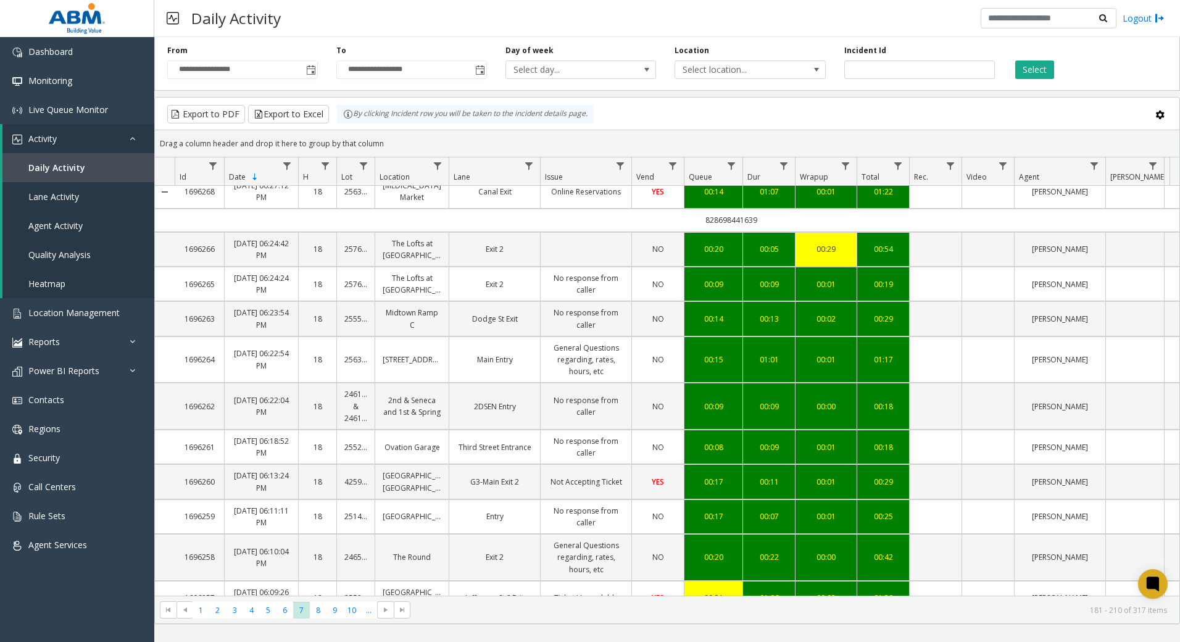
scroll to position [912, 0]
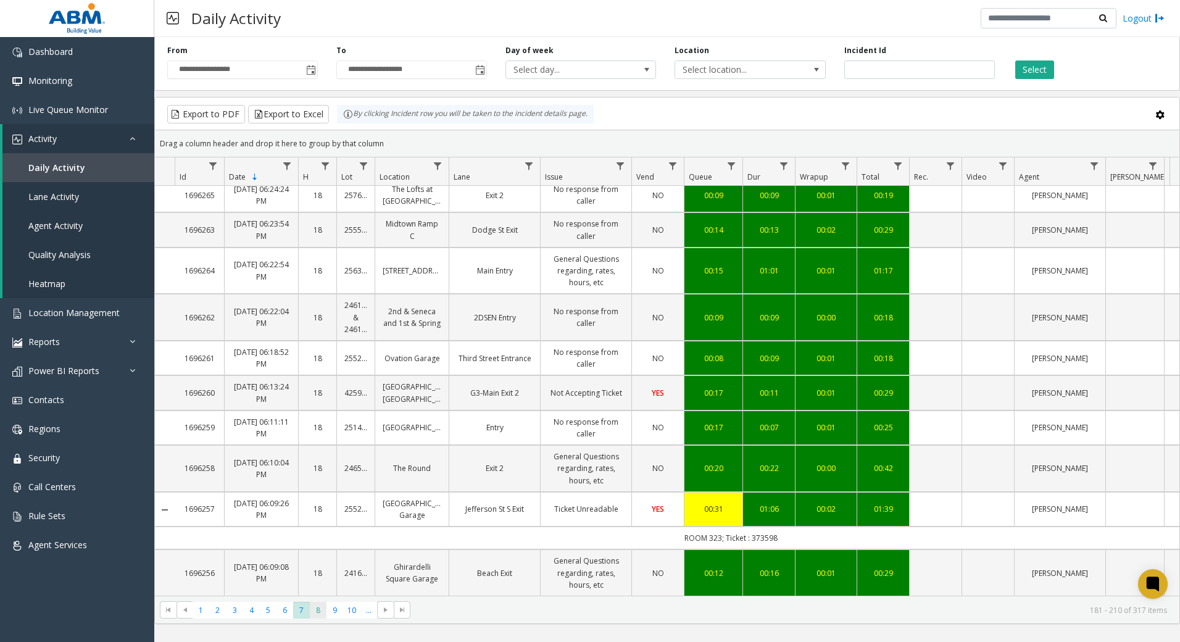
click at [314, 614] on span "8" at bounding box center [318, 610] width 17 height 17
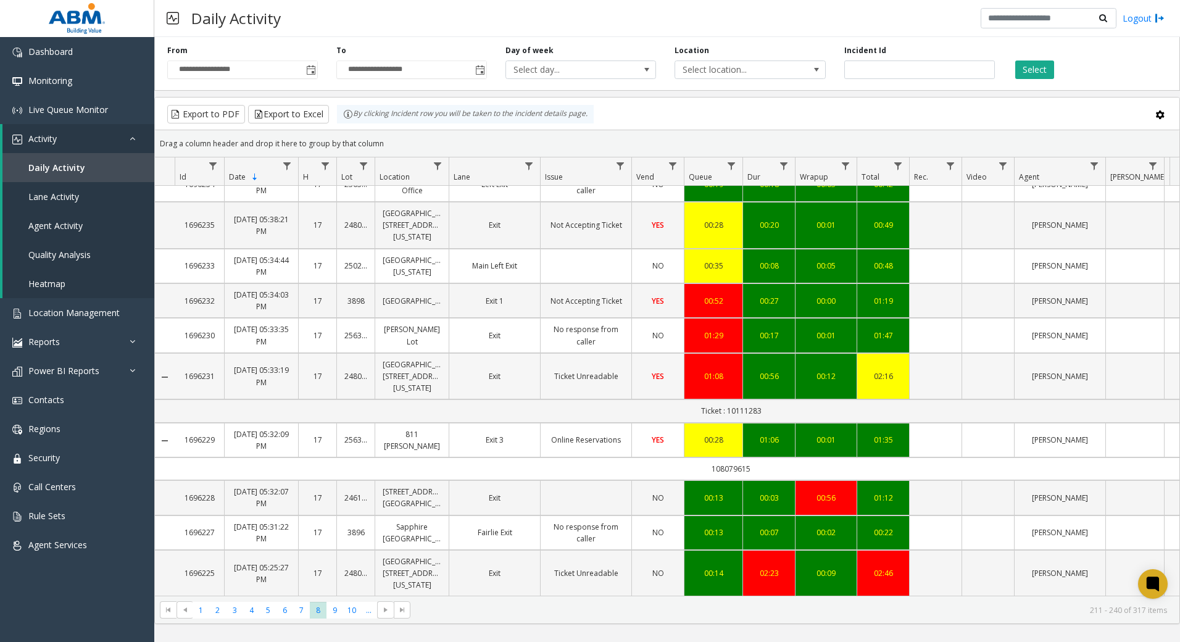
scroll to position [972, 0]
click at [336, 616] on span "9" at bounding box center [335, 610] width 17 height 17
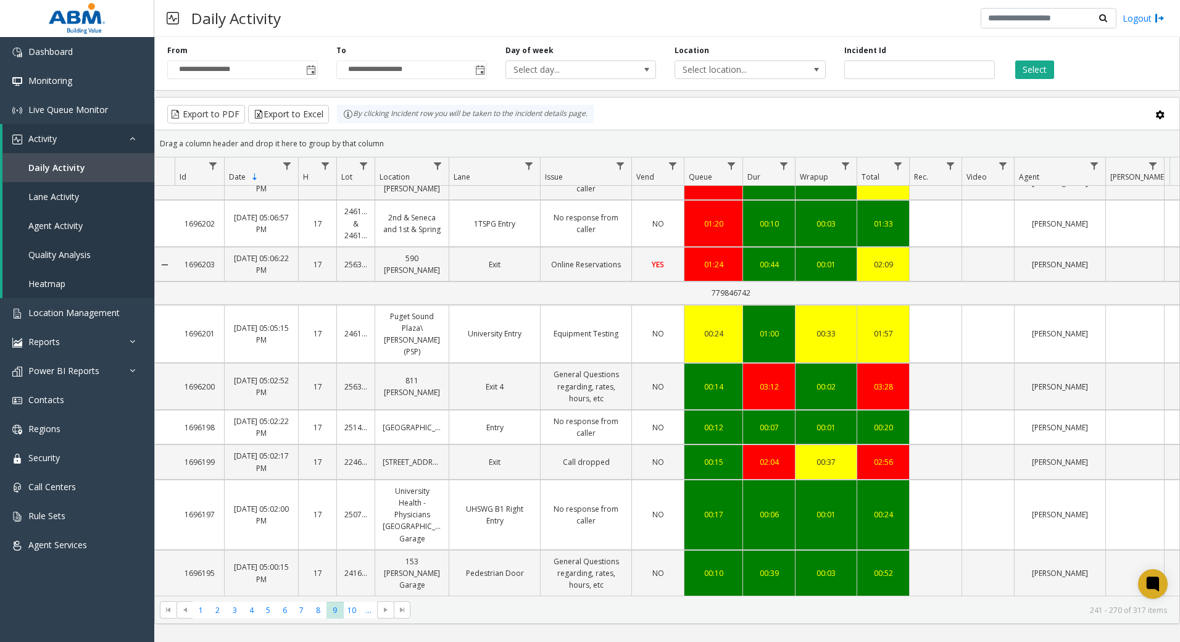
scroll to position [1019, 0]
drag, startPoint x: 353, startPoint y: 612, endPoint x: 359, endPoint y: 606, distance: 8.8
click at [353, 612] on span "10" at bounding box center [352, 610] width 17 height 17
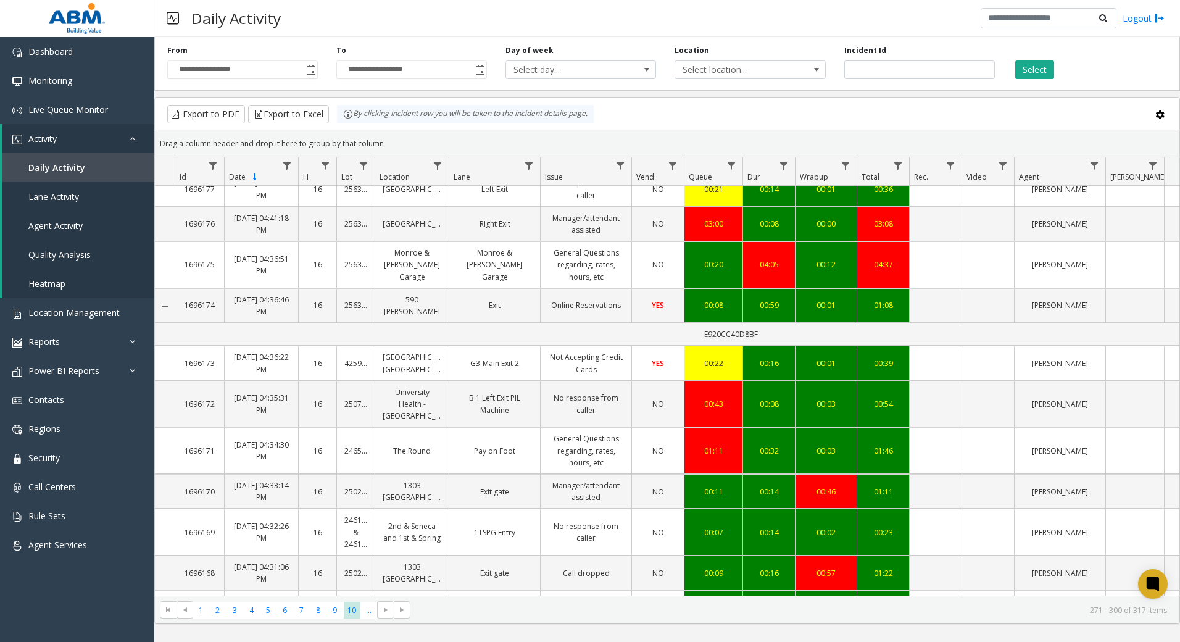
scroll to position [923, 0]
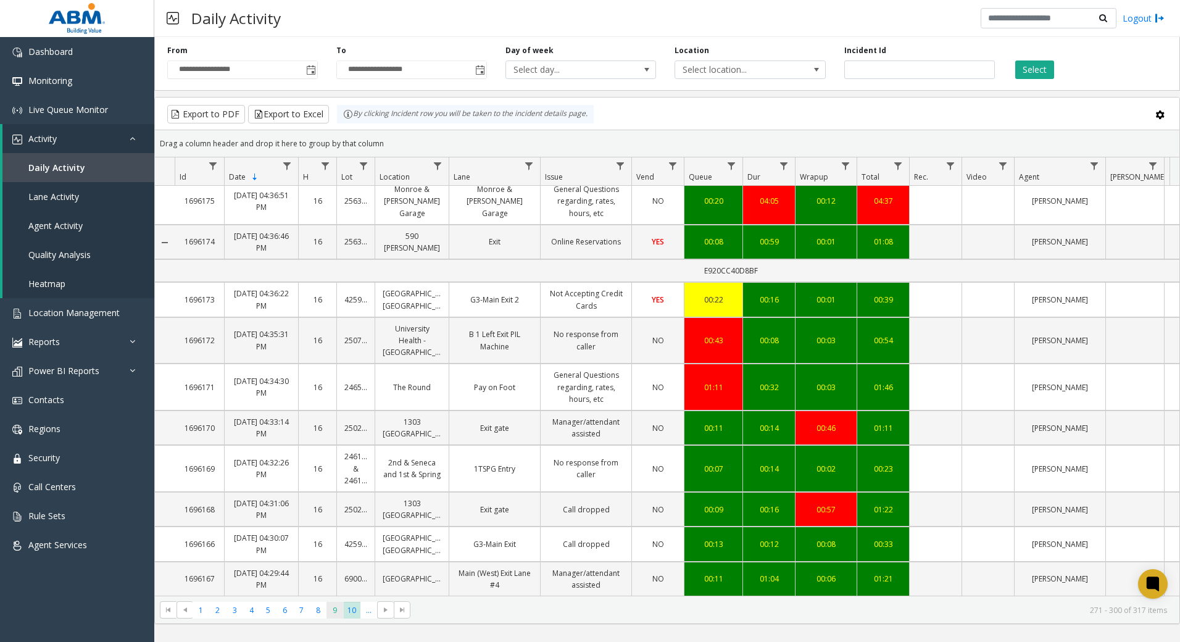
click at [328, 612] on span "9" at bounding box center [335, 610] width 17 height 17
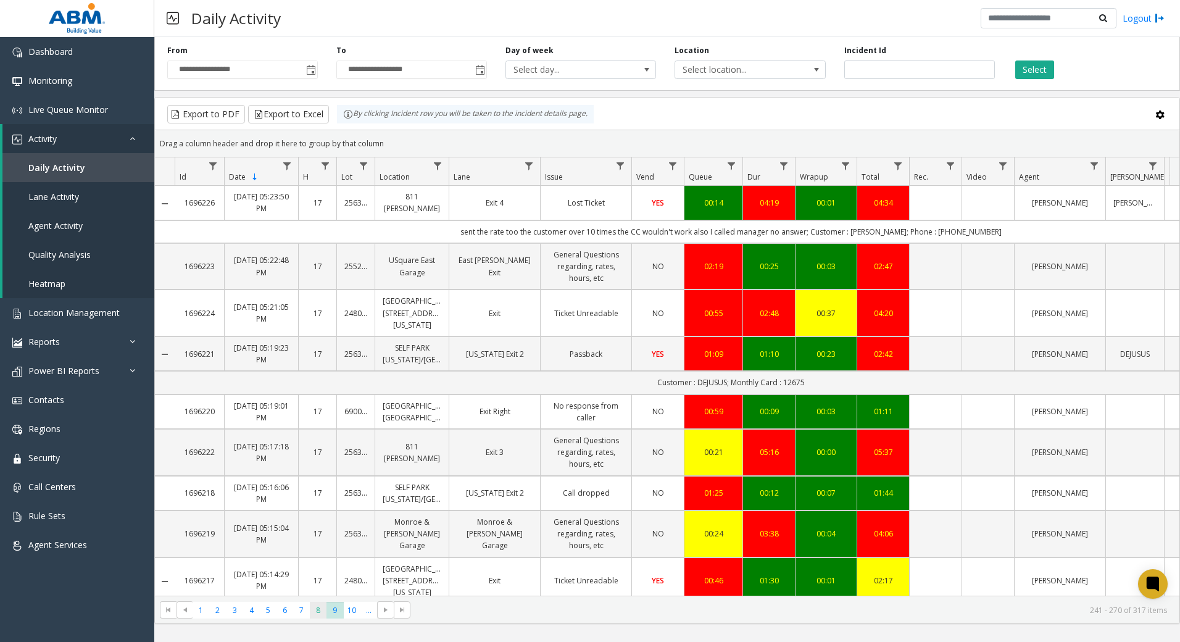
click at [320, 612] on span "8" at bounding box center [318, 610] width 17 height 17
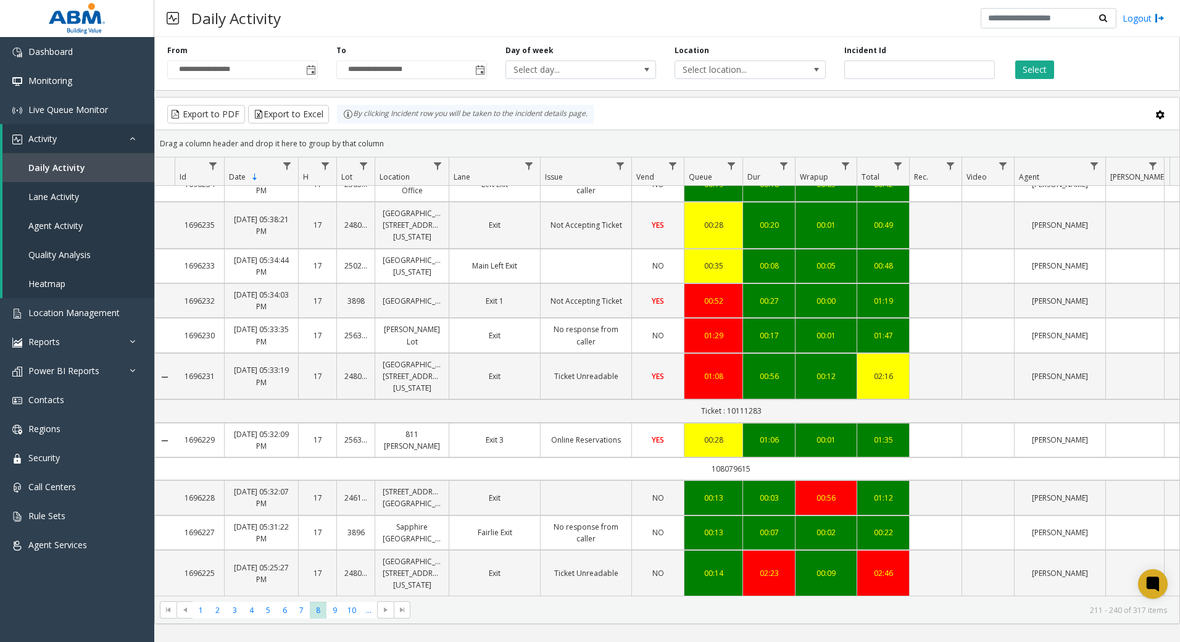
scroll to position [972, 0]
click at [338, 612] on span "9" at bounding box center [335, 610] width 17 height 17
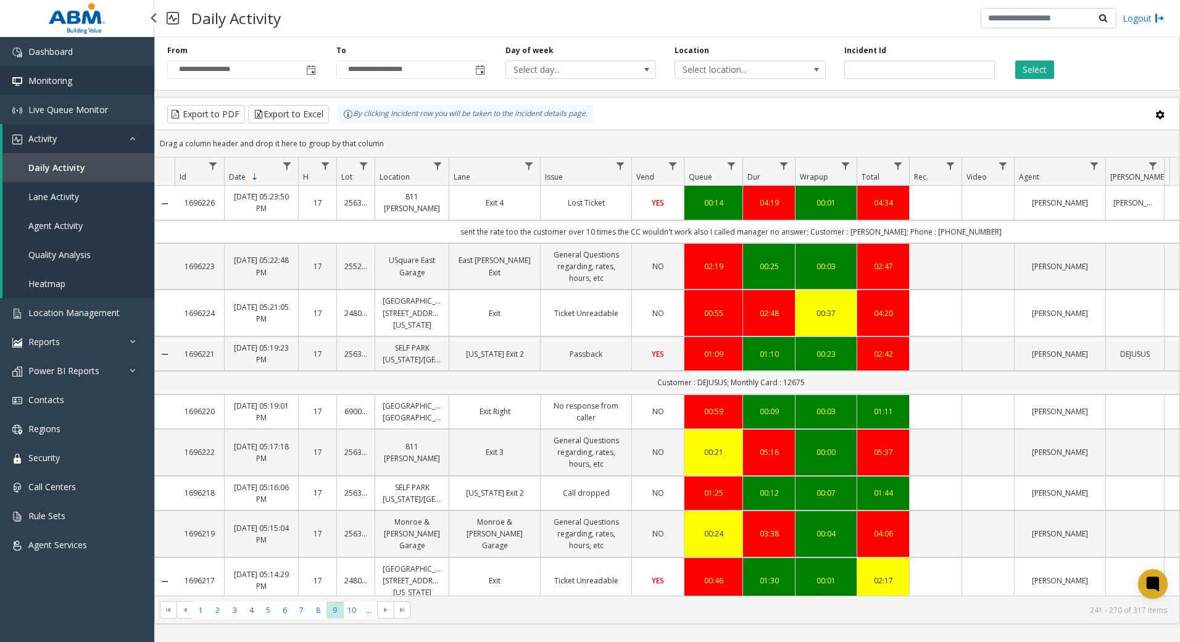
click at [67, 86] on span "Monitoring" at bounding box center [50, 81] width 44 height 12
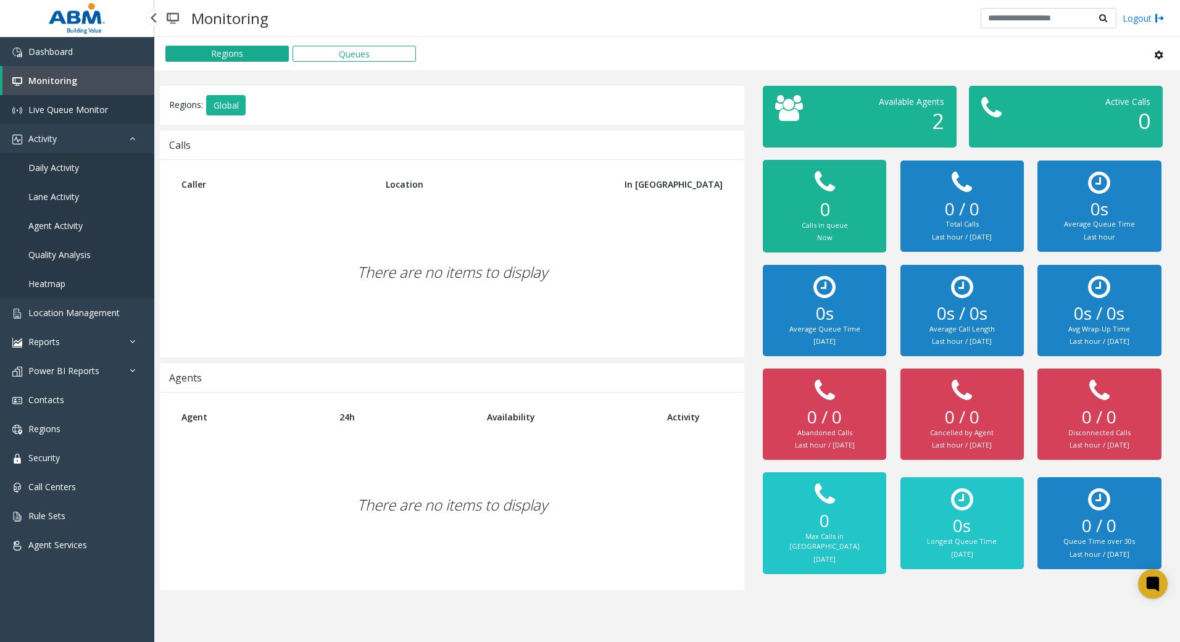
click at [70, 117] on link "Live Queue Monitor" at bounding box center [77, 109] width 154 height 29
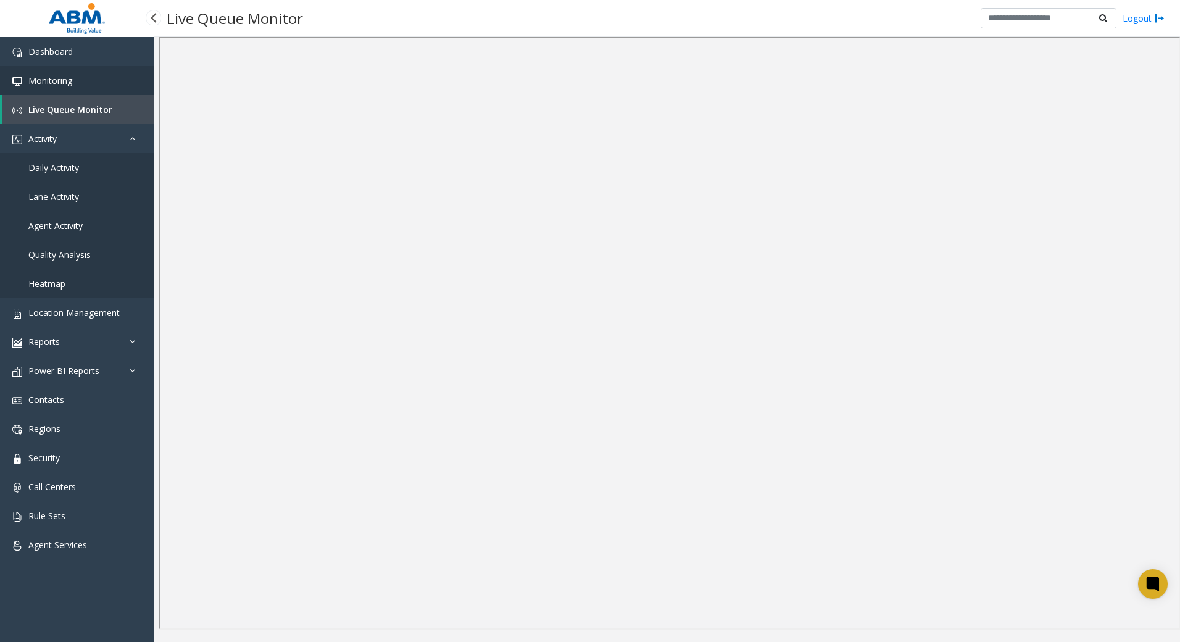
click at [88, 69] on link "Monitoring" at bounding box center [77, 80] width 154 height 29
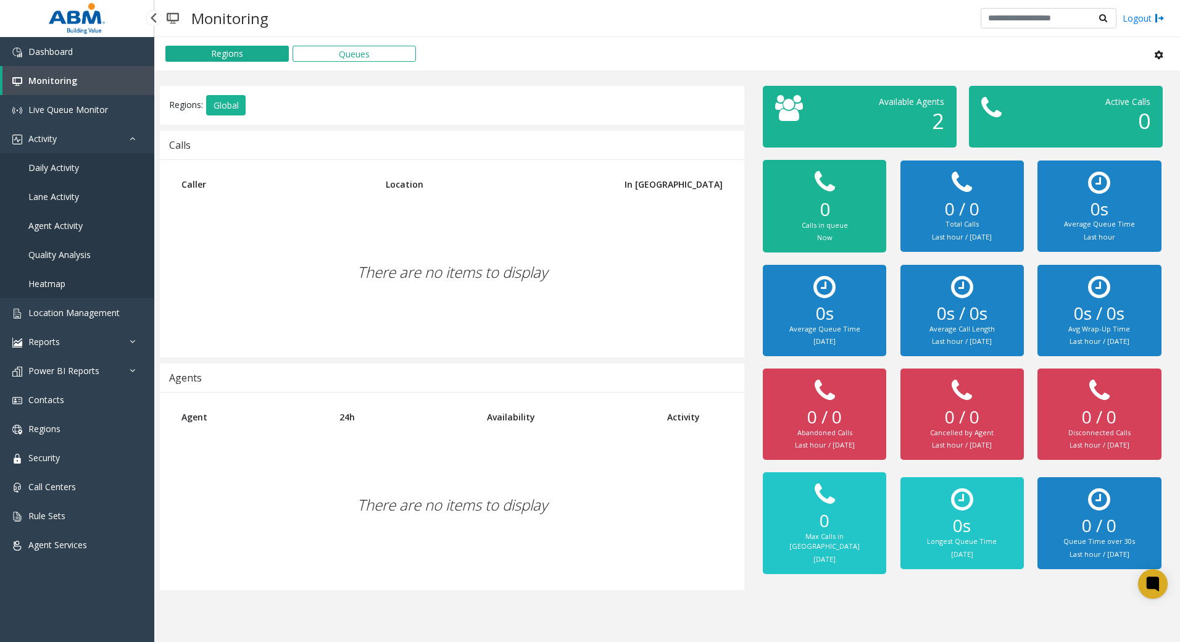
click at [78, 168] on span "Daily Activity" at bounding box center [53, 168] width 51 height 12
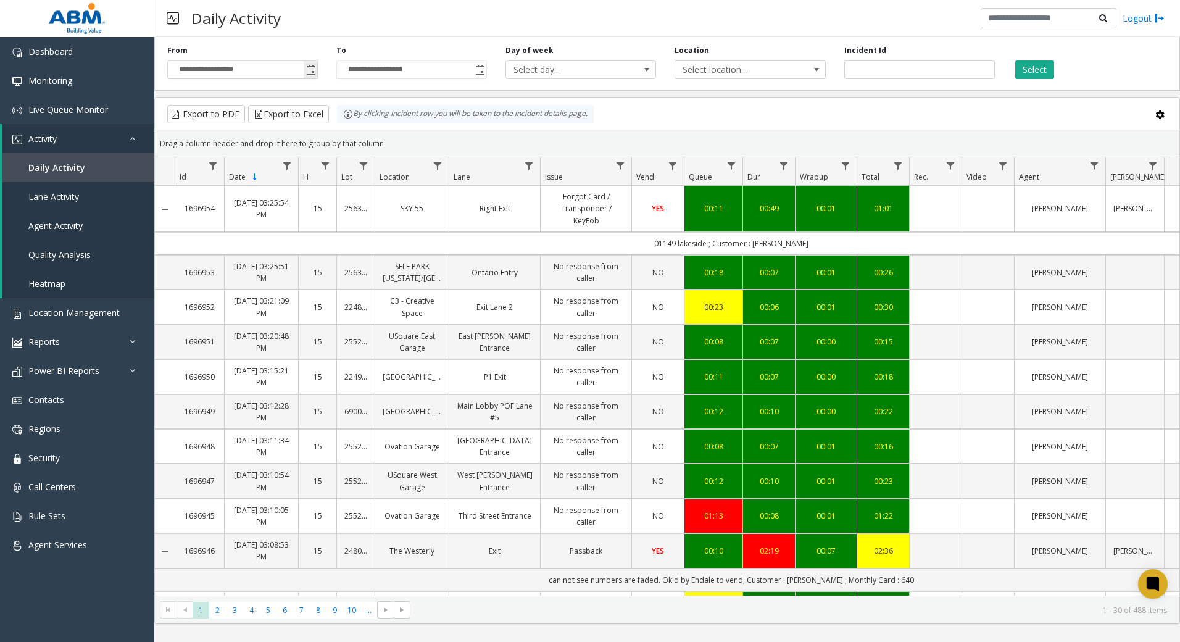
click at [309, 73] on span "Toggle popup" at bounding box center [311, 70] width 10 height 10
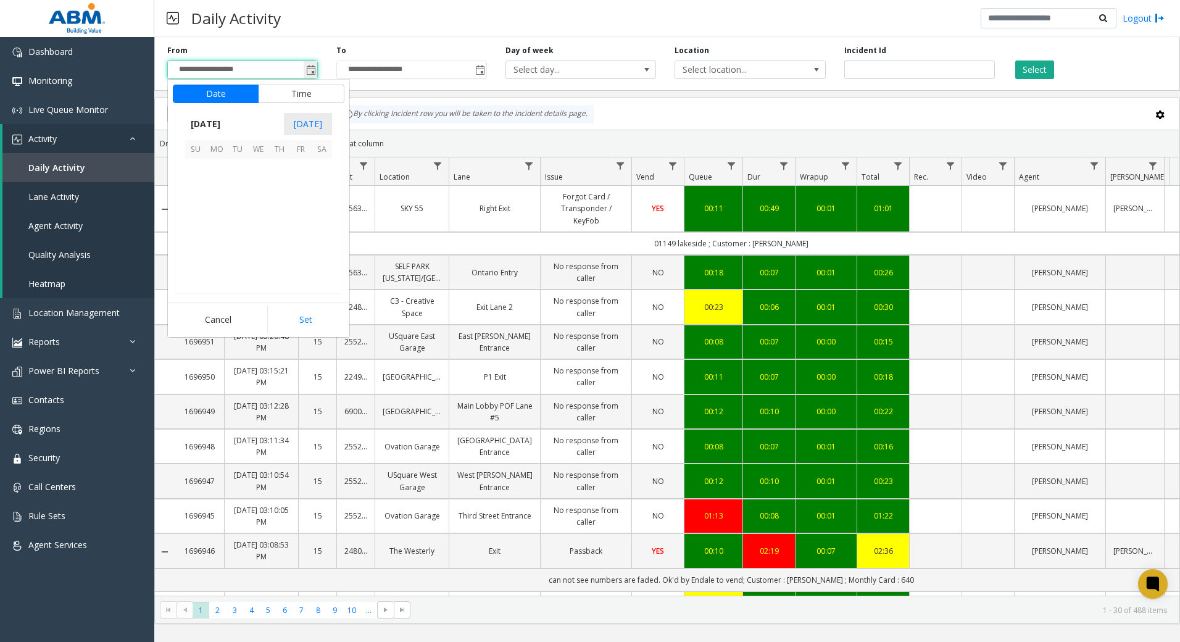
scroll to position [221718, 0]
click at [282, 168] on span "2" at bounding box center [279, 169] width 21 height 21
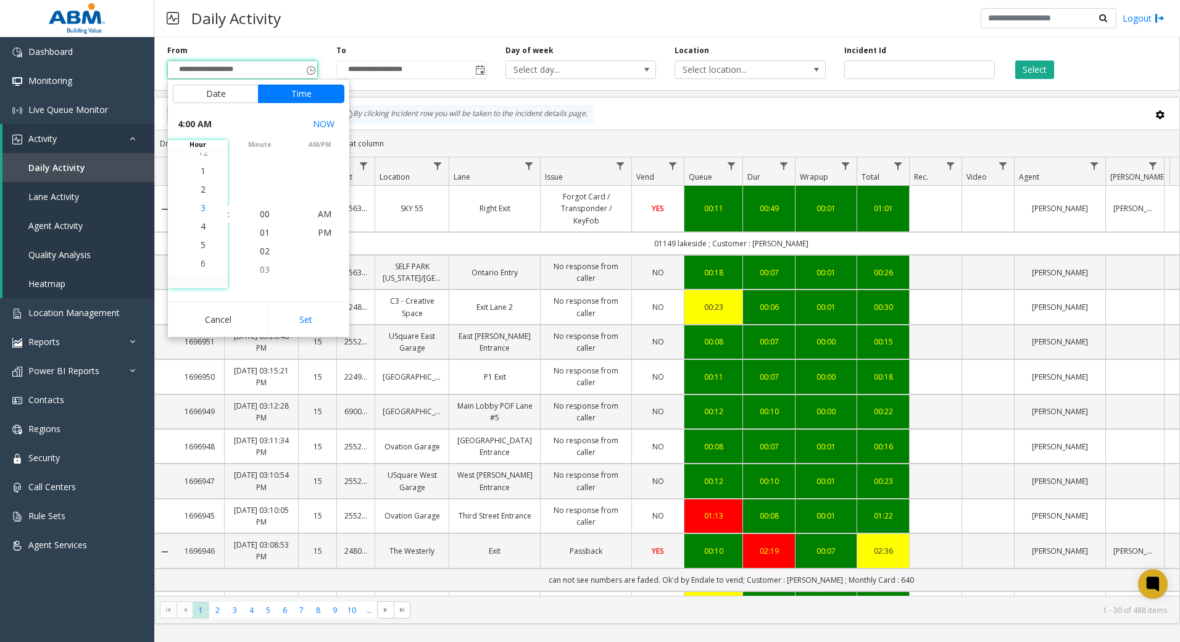
scroll to position [74, 0]
click at [201, 219] on span "4" at bounding box center [203, 214] width 5 height 12
click at [321, 232] on span "PM" at bounding box center [325, 233] width 14 height 12
click at [314, 314] on button "Set" at bounding box center [306, 319] width 78 height 27
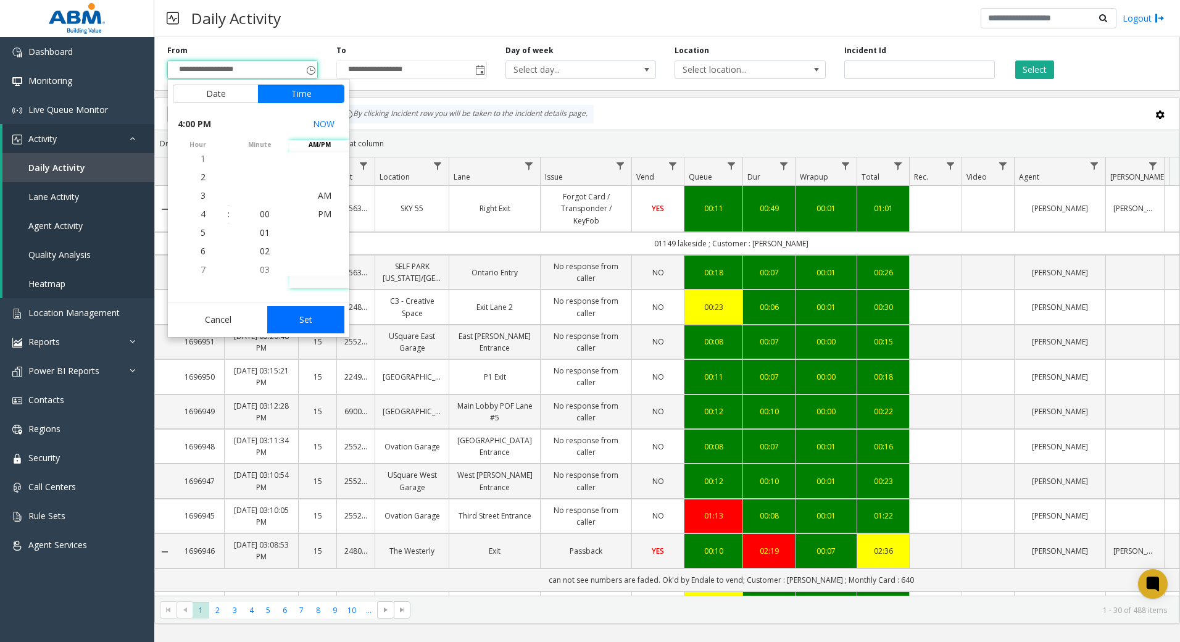
type input "**********"
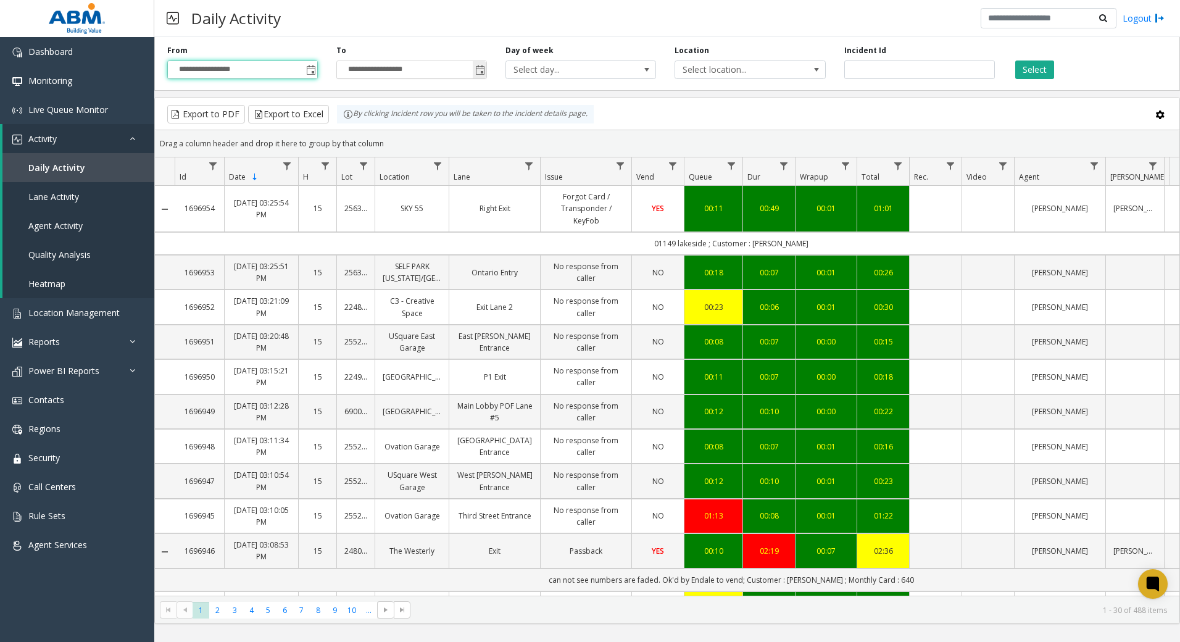
click at [480, 72] on span "Toggle popup" at bounding box center [480, 70] width 10 height 10
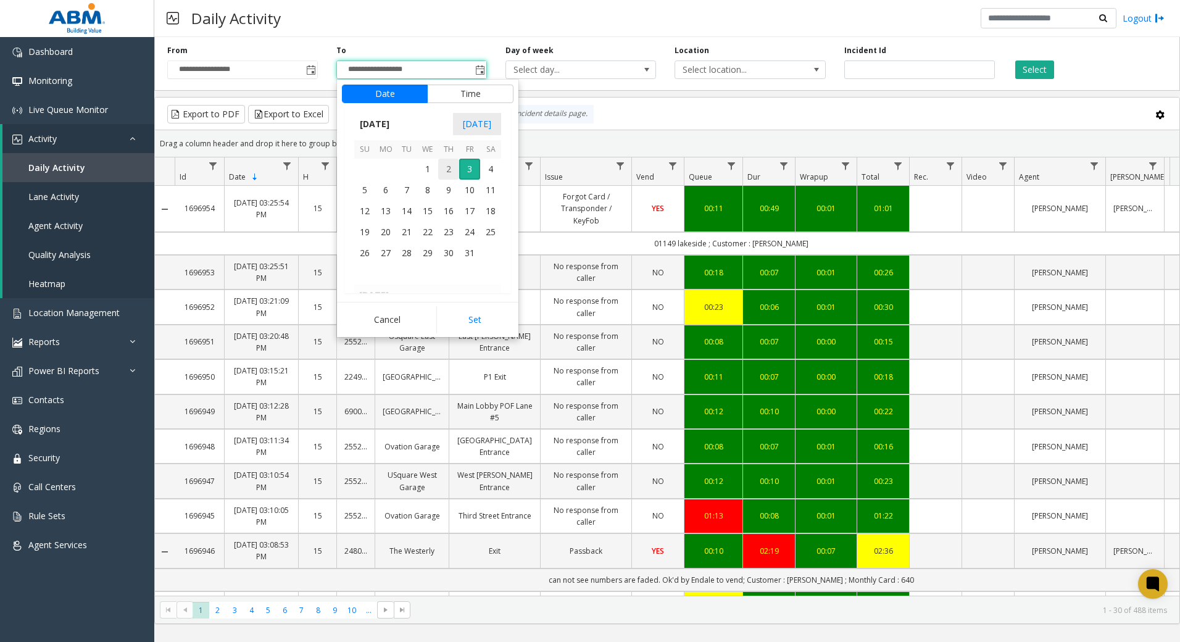
click at [449, 171] on span "2" at bounding box center [448, 169] width 21 height 21
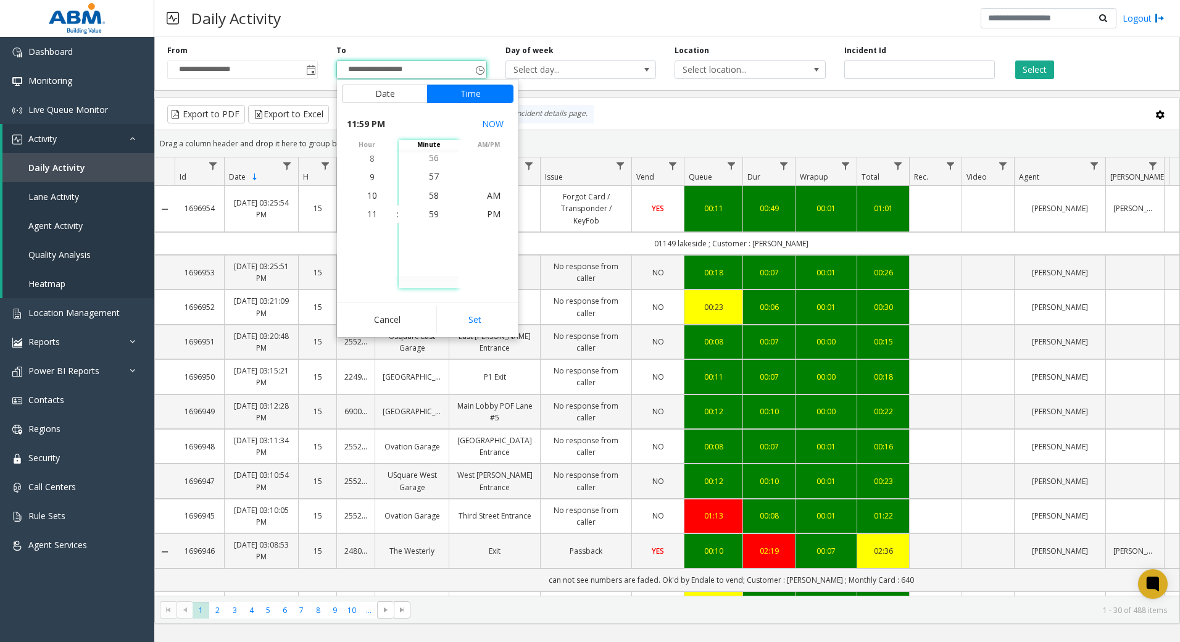
click at [472, 322] on button "Set" at bounding box center [475, 319] width 78 height 27
type input "**********"
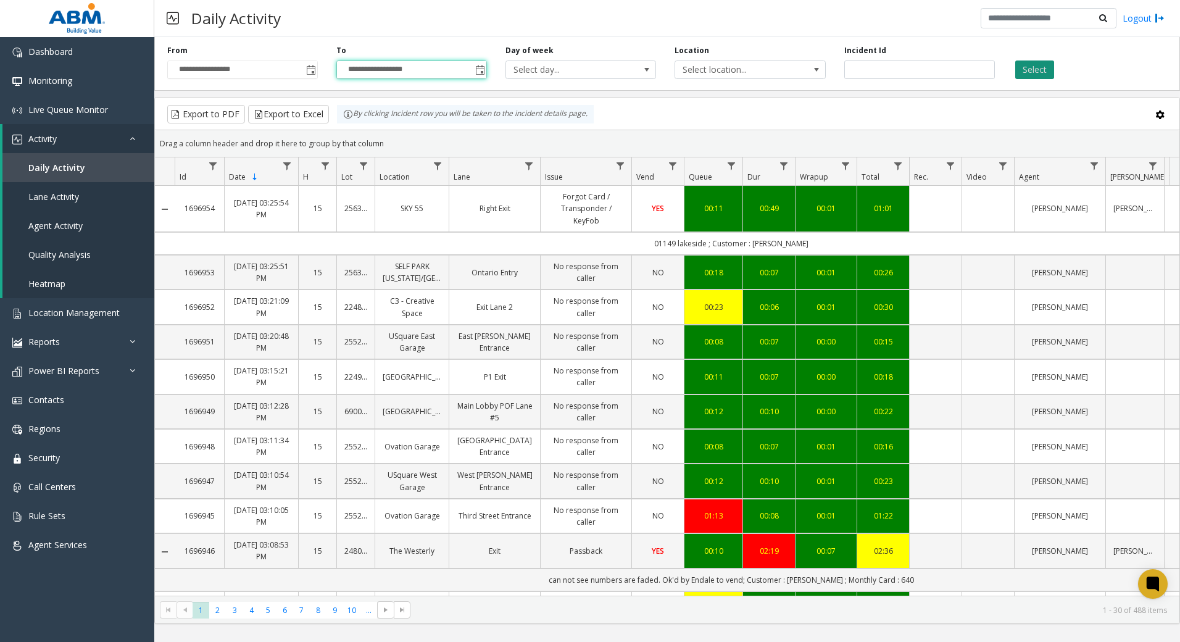
click at [1032, 72] on button "Select" at bounding box center [1035, 70] width 39 height 19
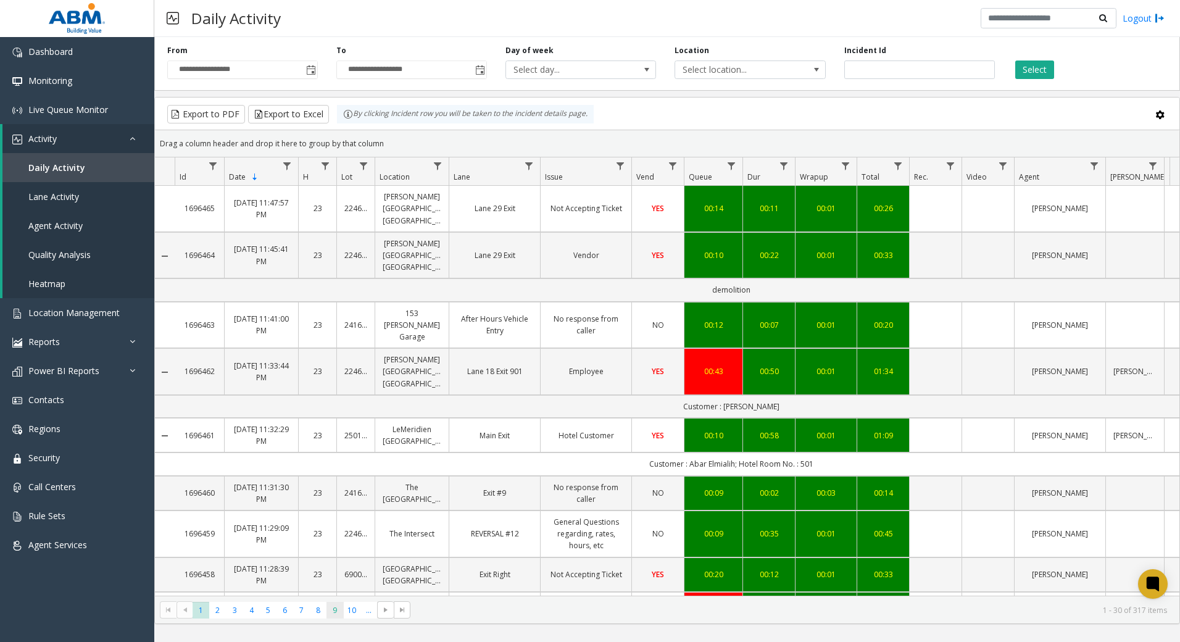
click at [340, 613] on span "9" at bounding box center [335, 610] width 17 height 17
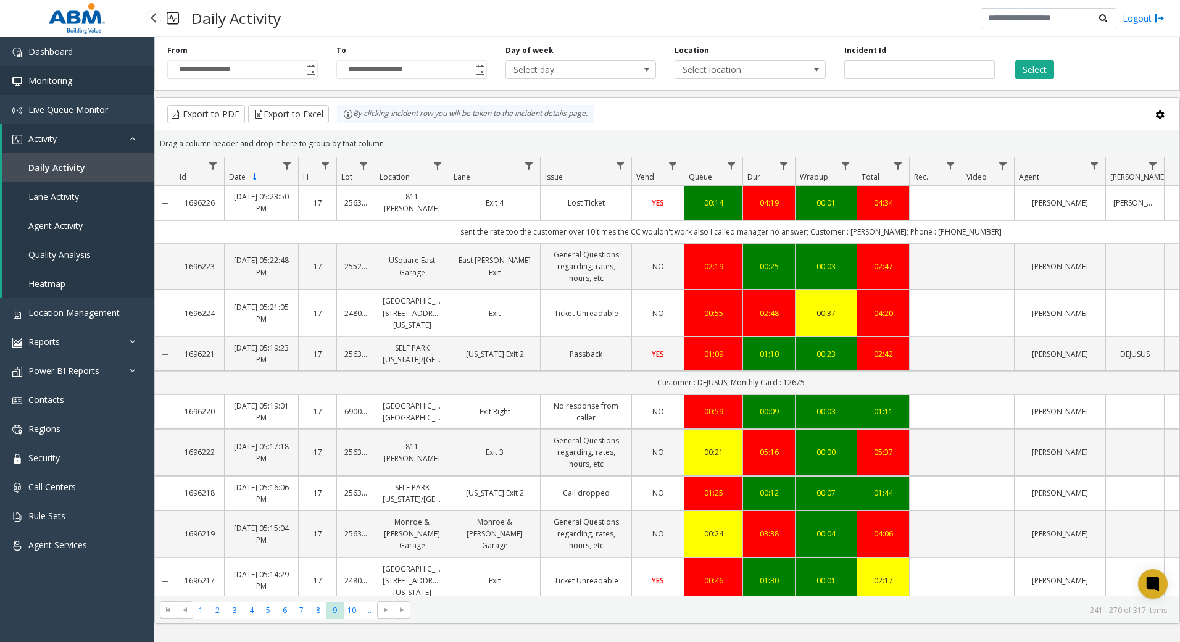
click at [73, 77] on link "Monitoring" at bounding box center [77, 80] width 154 height 29
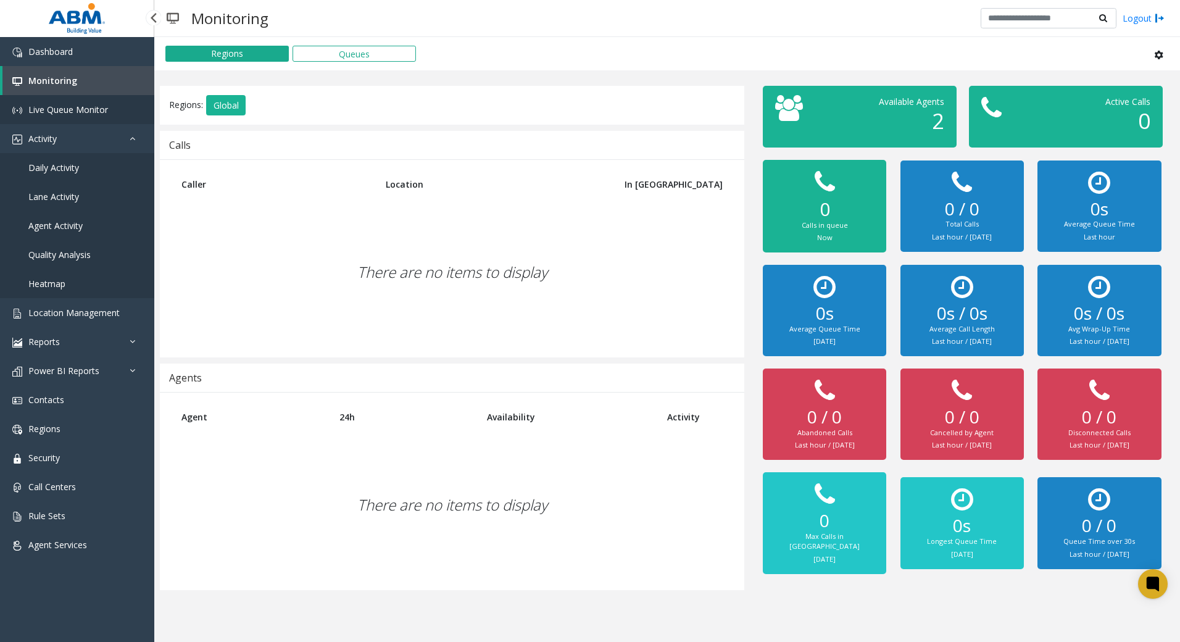
click at [67, 119] on link "Live Queue Monitor" at bounding box center [77, 109] width 154 height 29
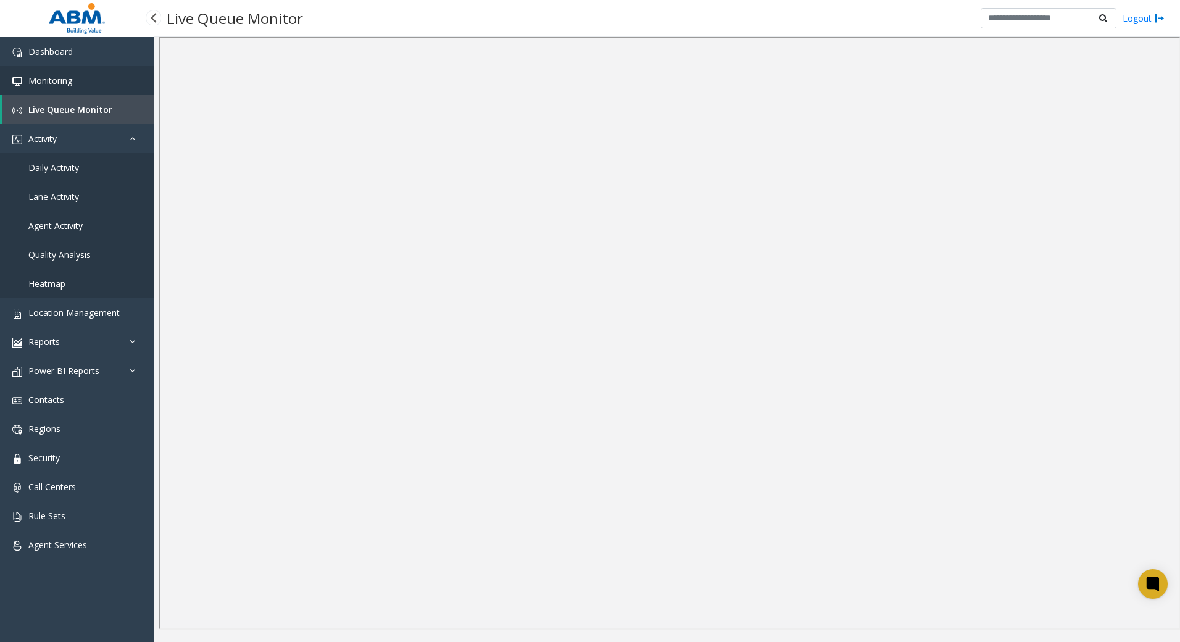
click at [49, 86] on link "Monitoring" at bounding box center [77, 80] width 154 height 29
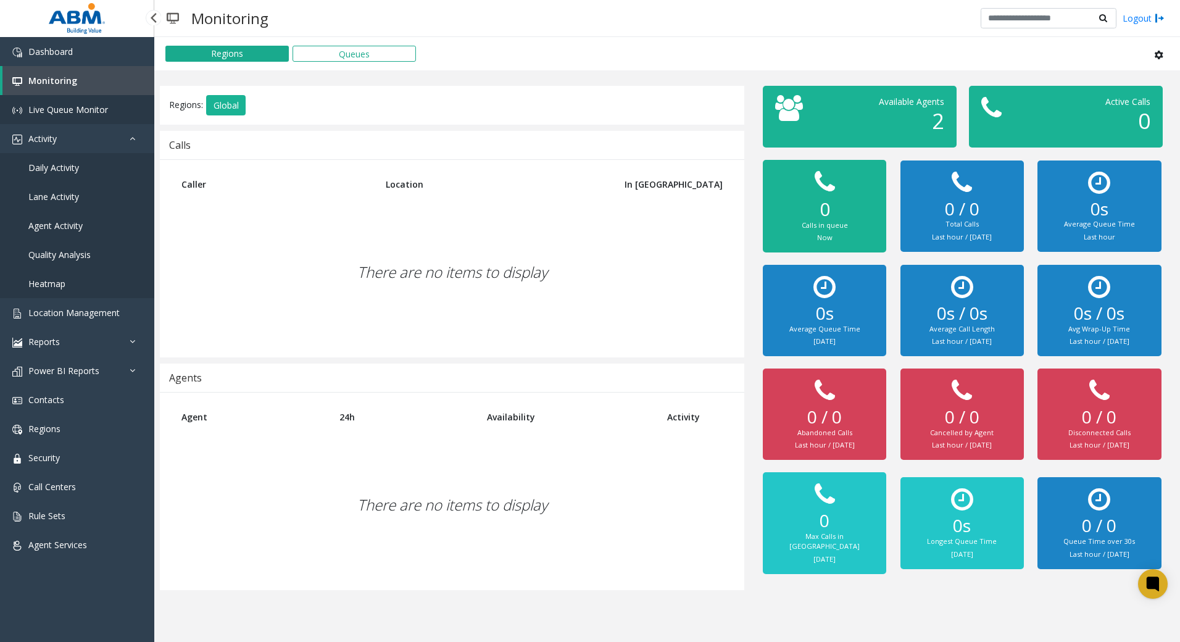
click at [57, 114] on span "Live Queue Monitor" at bounding box center [68, 110] width 80 height 12
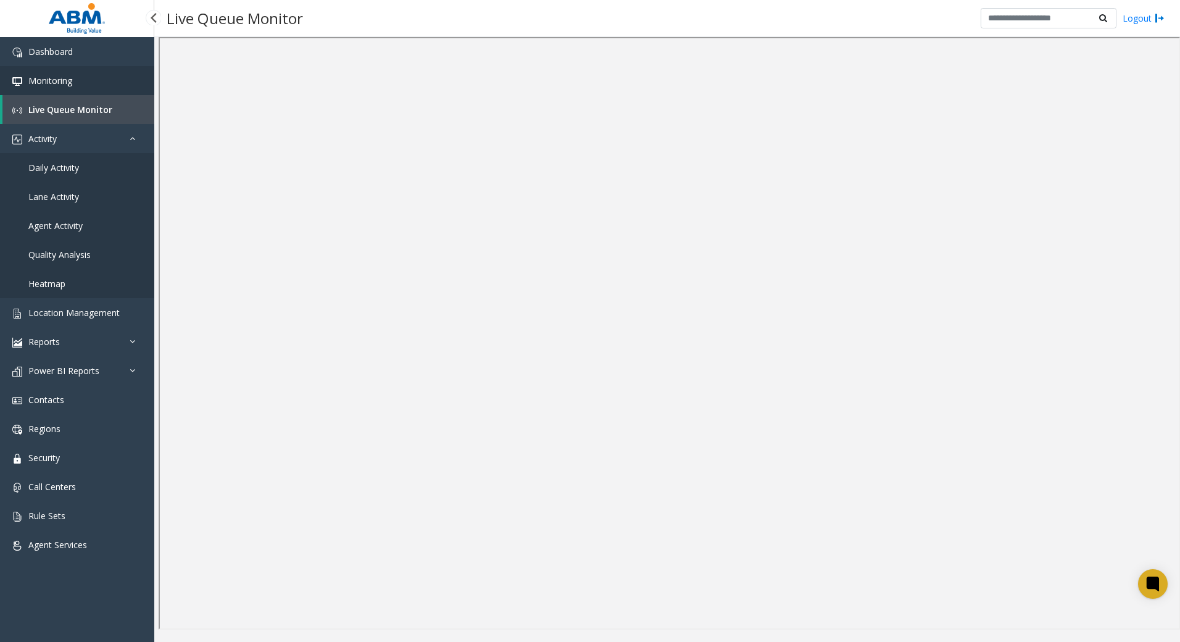
click at [107, 78] on link "Monitoring" at bounding box center [77, 80] width 154 height 29
